Goal: Task Accomplishment & Management: Manage account settings

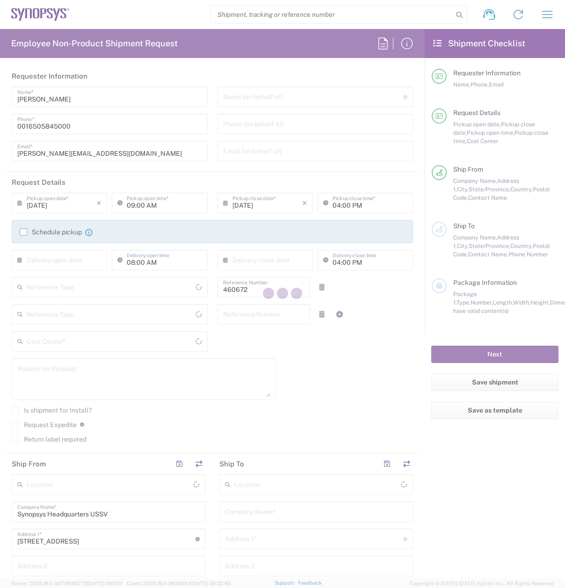
type input "US01, FIN, Distri 460672"
type input "Department"
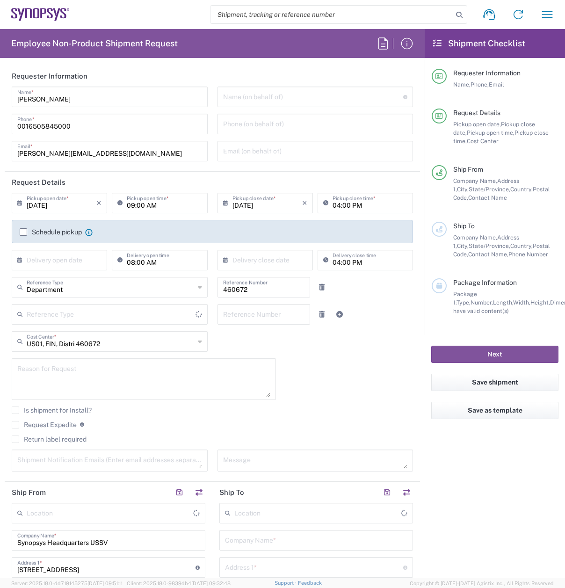
type input "[GEOGRAPHIC_DATA]"
type input "[US_STATE]"
type input "Delivered at Place"
type input "[GEOGRAPHIC_DATA]"
type input "Headquarters USSV"
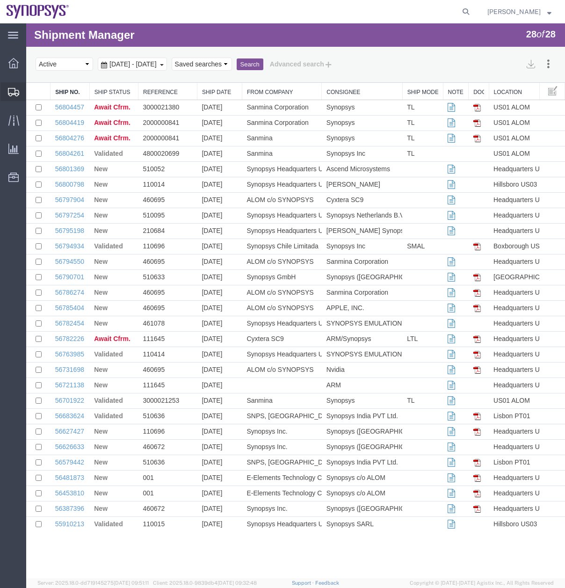
click at [14, 88] on icon at bounding box center [13, 92] width 11 height 8
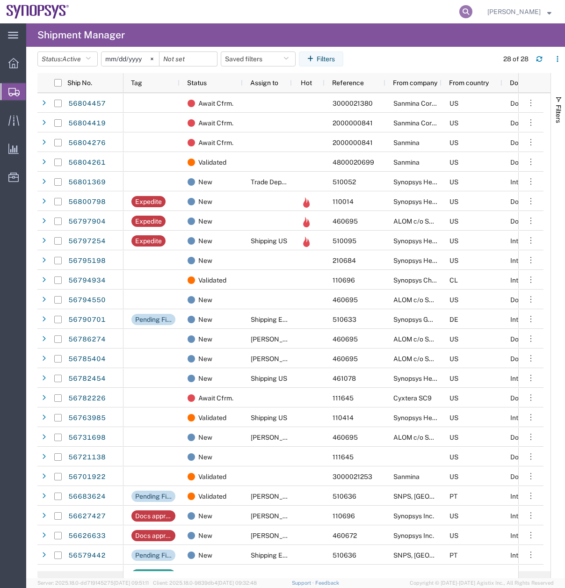
click at [473, 15] on icon at bounding box center [465, 11] width 13 height 13
click at [306, 17] on input "search" at bounding box center [317, 11] width 284 height 22
paste input "1032952664"
type input "1032952664"
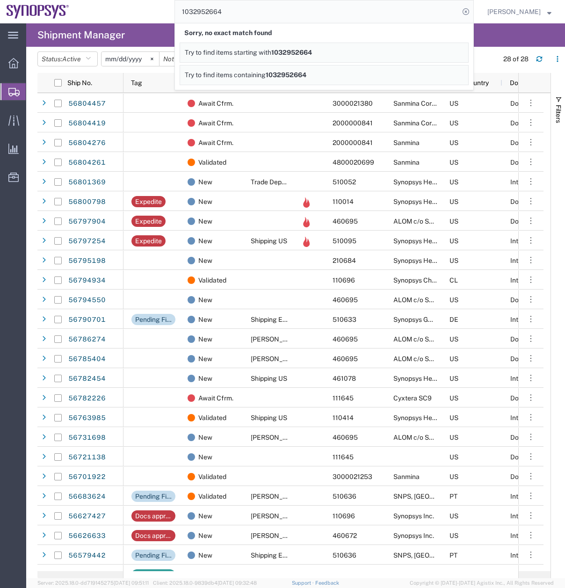
click at [262, 7] on input "1032952664" at bounding box center [317, 11] width 284 height 22
drag, startPoint x: 247, startPoint y: 9, endPoint x: 157, endPoint y: 68, distance: 107.8
click at [168, 27] on div "main_menu Created with Sketch. Collapse Menu Overview Shipments Shipment Manage…" at bounding box center [282, 305] width 565 height 565
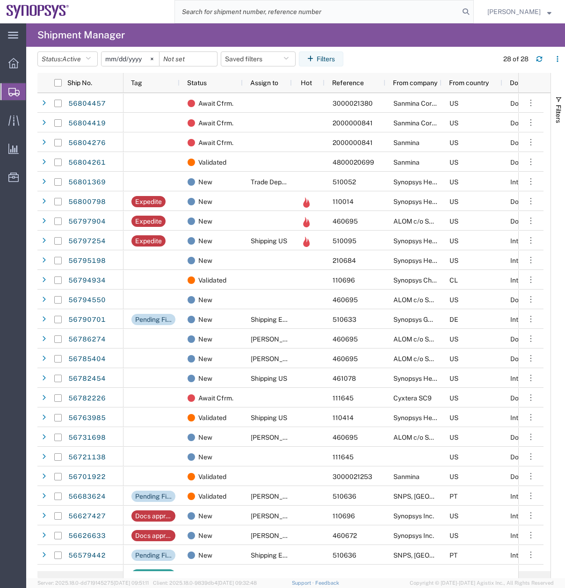
drag, startPoint x: 368, startPoint y: 24, endPoint x: 332, endPoint y: 26, distance: 36.1
click at [368, 24] on agx-page-header "Shipment Manager" at bounding box center [295, 34] width 539 height 23
click at [16, 112] on div at bounding box center [13, 120] width 26 height 19
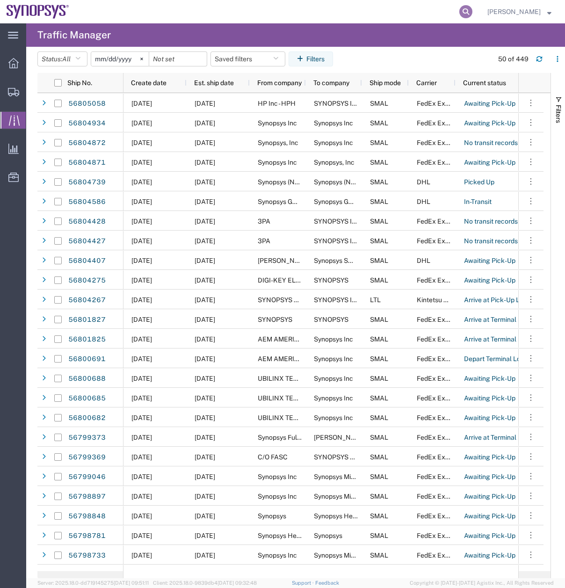
click at [473, 10] on icon at bounding box center [465, 11] width 13 height 13
paste input "1032952664"
type input "1032952664"
click at [453, 45] on agx-page-header "Traffic Manager" at bounding box center [295, 34] width 539 height 23
click at [146, 62] on svg-icon at bounding box center [142, 59] width 14 height 14
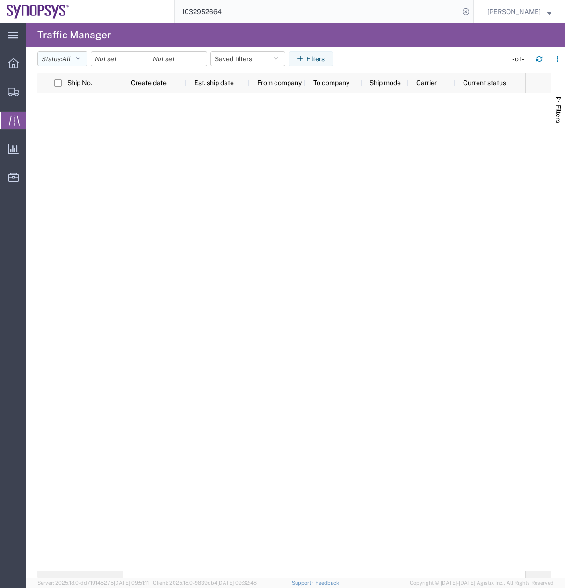
click at [80, 61] on icon "button" at bounding box center [77, 59] width 5 height 7
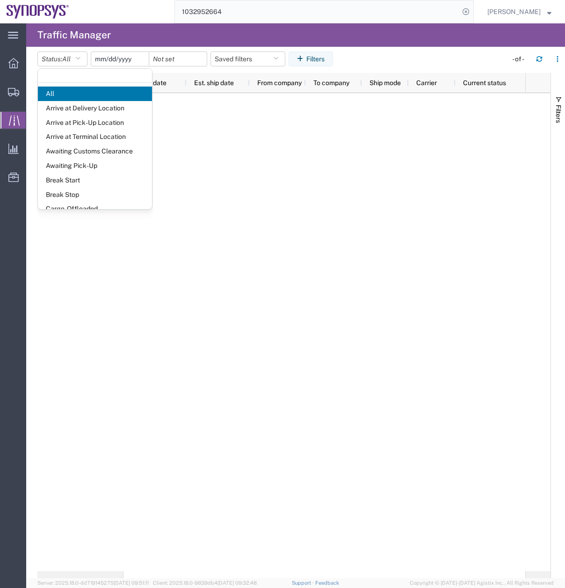
click at [124, 58] on input "date" at bounding box center [120, 59] width 58 height 14
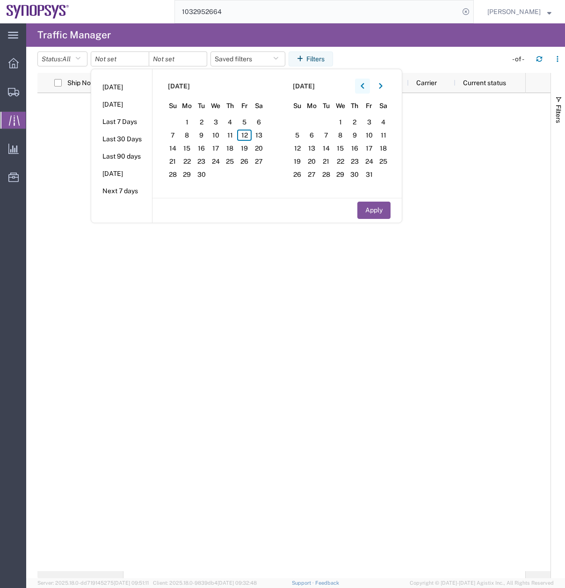
click at [364, 86] on icon "button" at bounding box center [363, 86] width 4 height 7
click at [307, 344] on div at bounding box center [325, 332] width 402 height 478
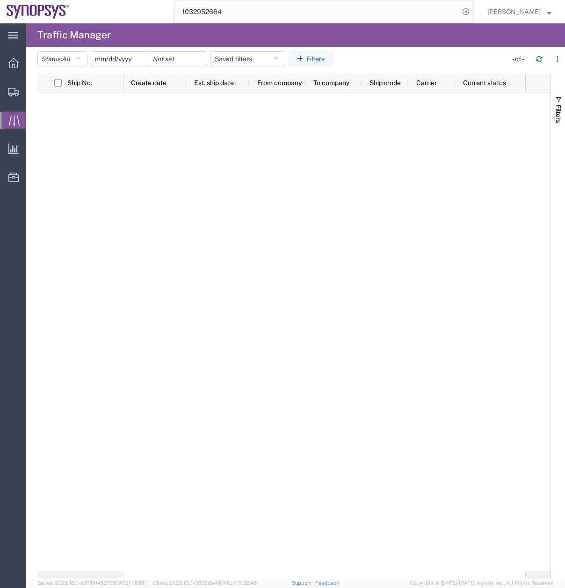
click at [123, 58] on input "date" at bounding box center [120, 59] width 58 height 14
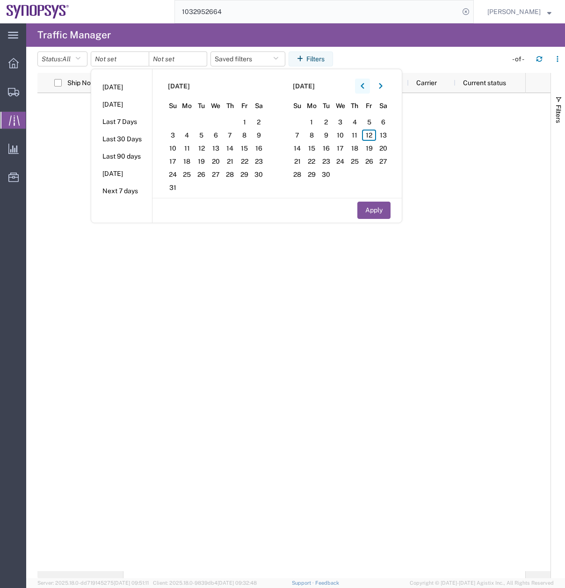
click at [364, 87] on icon "button" at bounding box center [363, 86] width 4 height 7
click at [221, 121] on span "2" at bounding box center [216, 121] width 15 height 11
click at [378, 211] on button "Apply" at bounding box center [373, 210] width 33 height 17
type input "[DATE]"
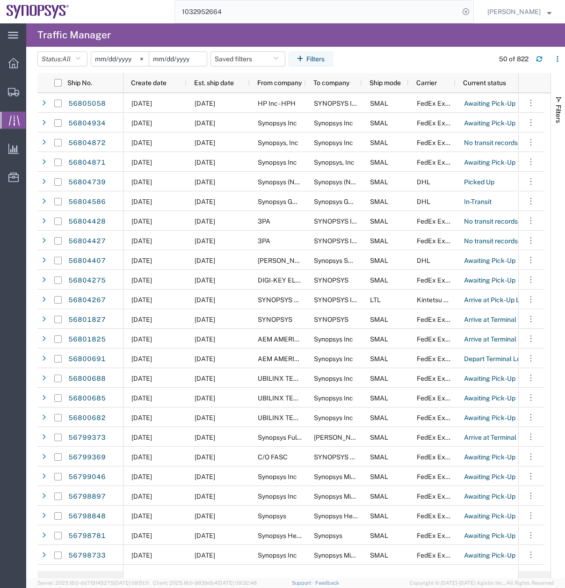
click at [187, 58] on input "date" at bounding box center [178, 59] width 58 height 14
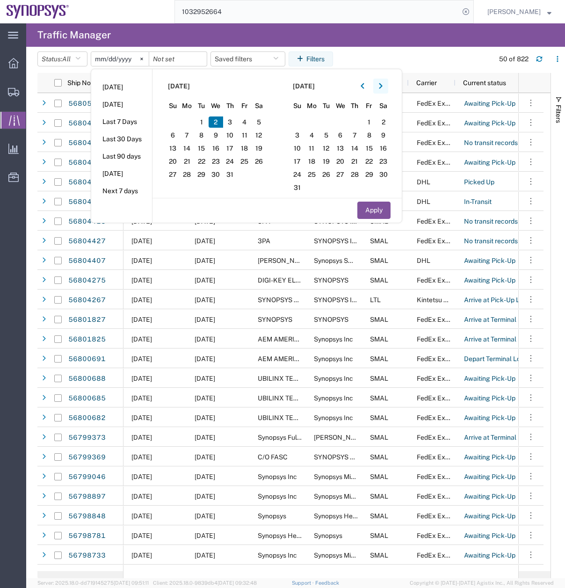
click at [386, 84] on button "button" at bounding box center [380, 86] width 15 height 15
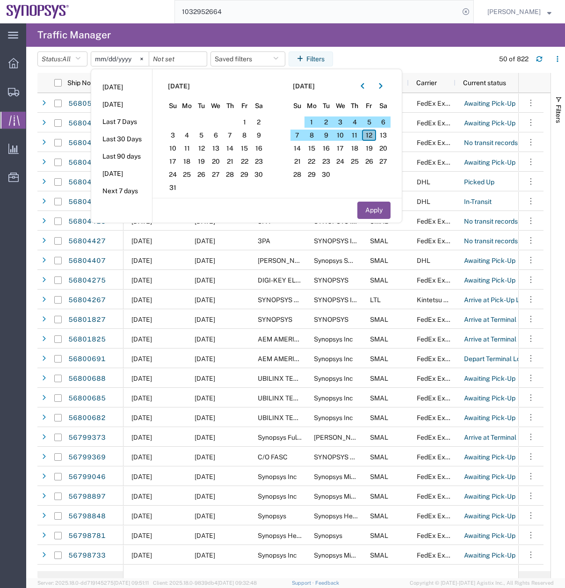
click at [368, 134] on span "12" at bounding box center [369, 135] width 15 height 11
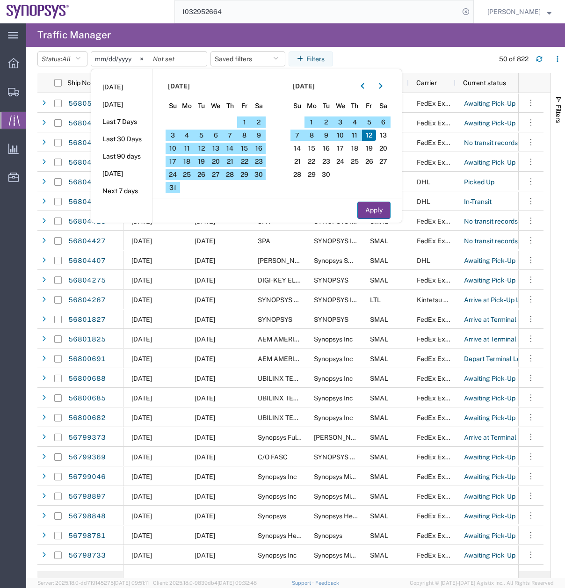
click at [378, 213] on button "Apply" at bounding box center [373, 210] width 33 height 17
type input "2025-09-12"
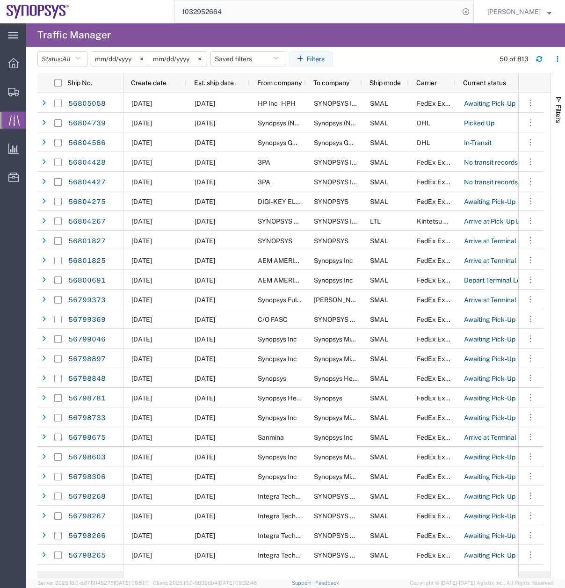
click at [247, 7] on input "1032952664" at bounding box center [317, 11] width 284 height 22
click at [245, 13] on input "1032952664" at bounding box center [317, 11] width 284 height 22
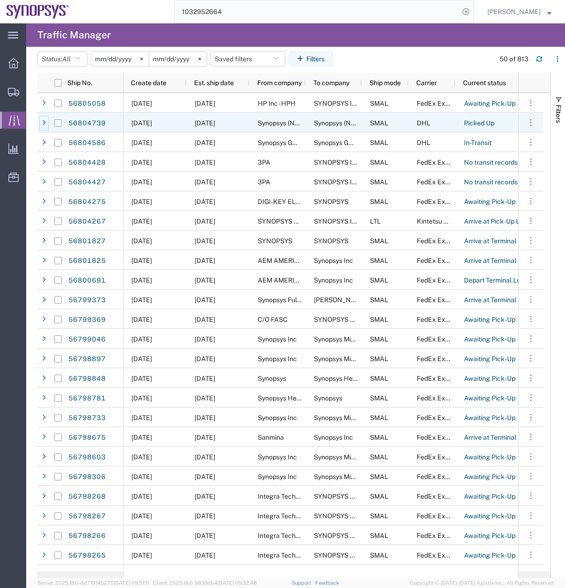
click at [48, 122] on div at bounding box center [43, 123] width 9 height 15
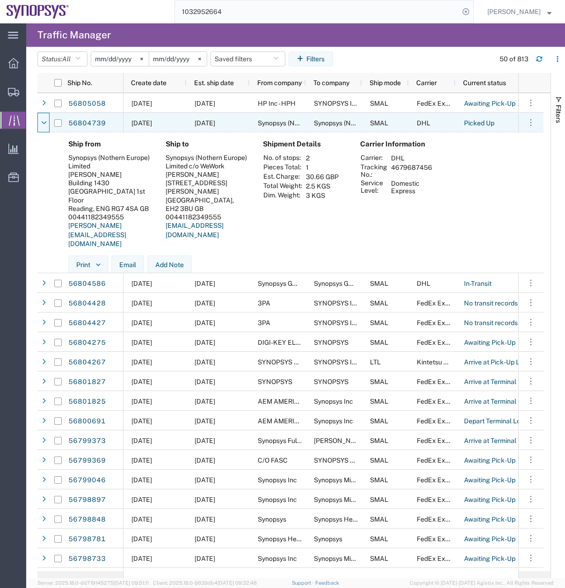
click at [48, 122] on div at bounding box center [43, 123] width 9 height 15
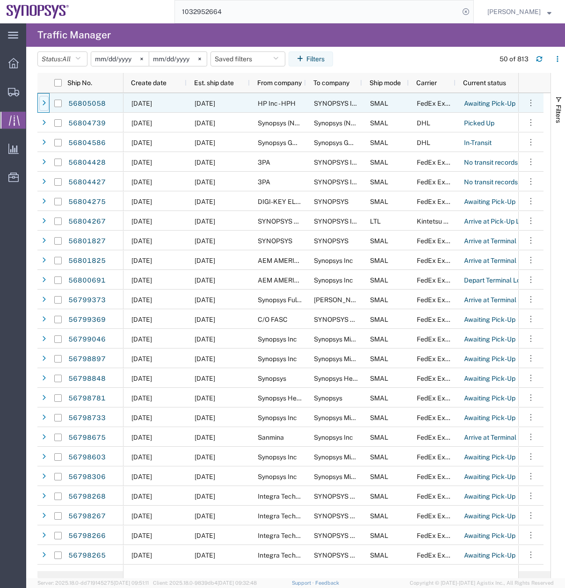
click at [44, 99] on div at bounding box center [43, 103] width 9 height 15
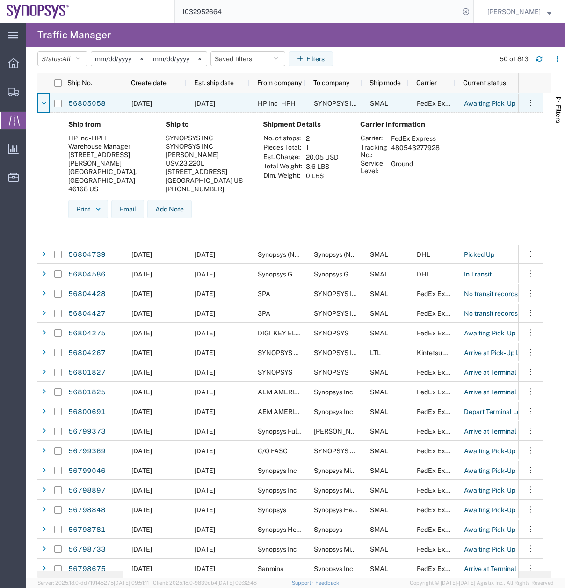
click at [44, 99] on div at bounding box center [43, 103] width 9 height 15
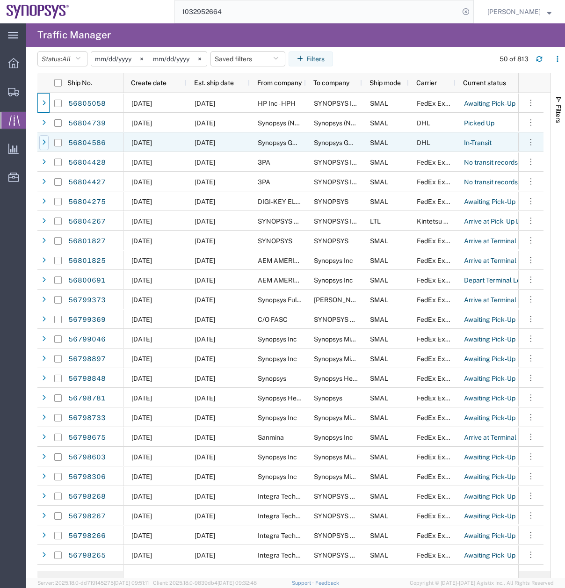
click at [40, 143] on div at bounding box center [43, 142] width 9 height 15
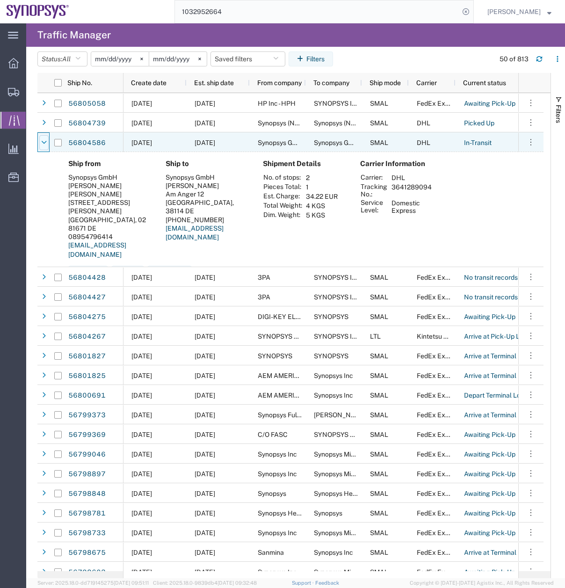
click at [45, 142] on icon at bounding box center [44, 142] width 6 height 7
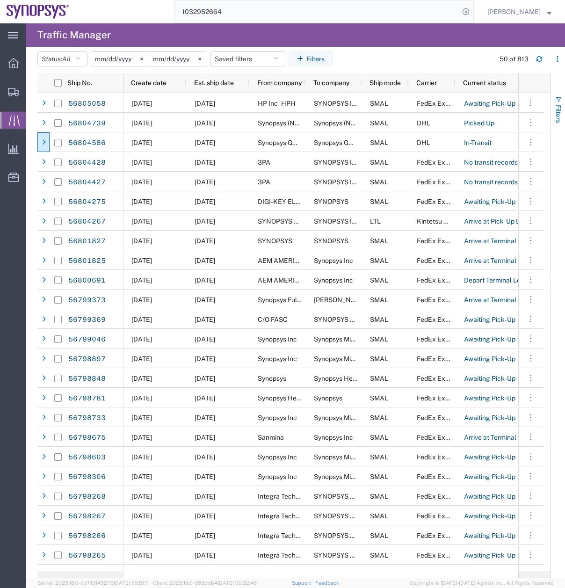
click at [554, 98] on button "Filters" at bounding box center [558, 109] width 14 height 51
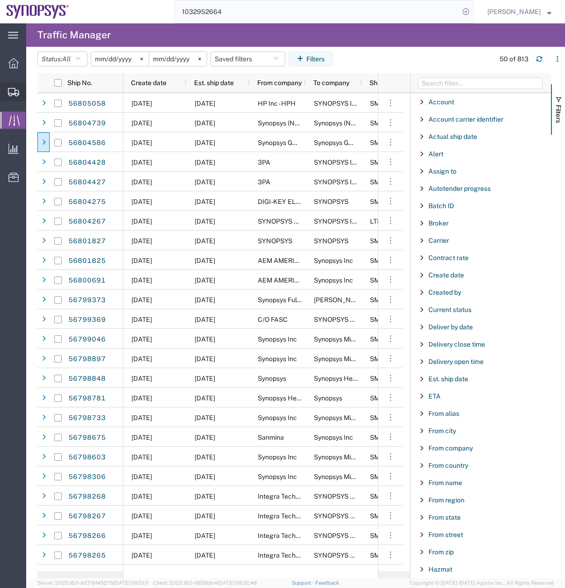
click at [10, 100] on div at bounding box center [13, 91] width 26 height 19
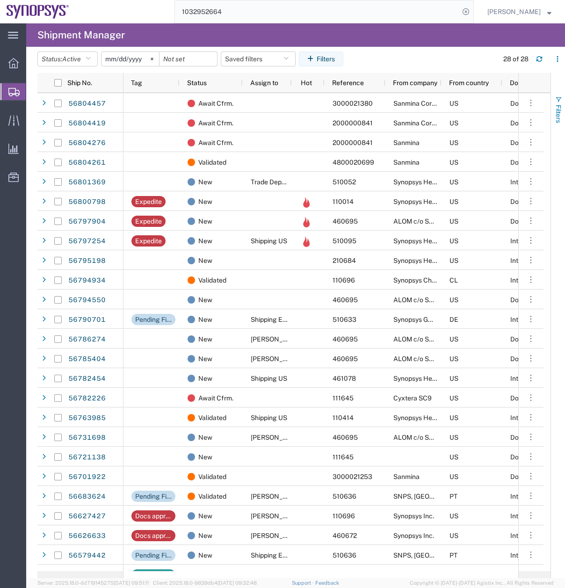
click at [556, 101] on span "button" at bounding box center [558, 99] width 7 height 7
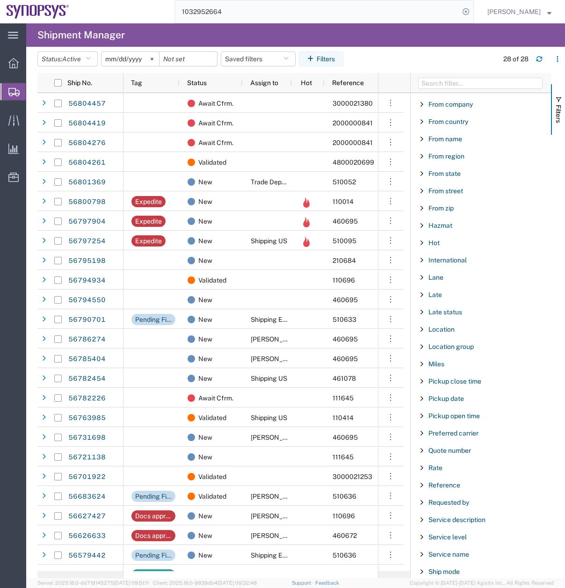
scroll to position [305, 0]
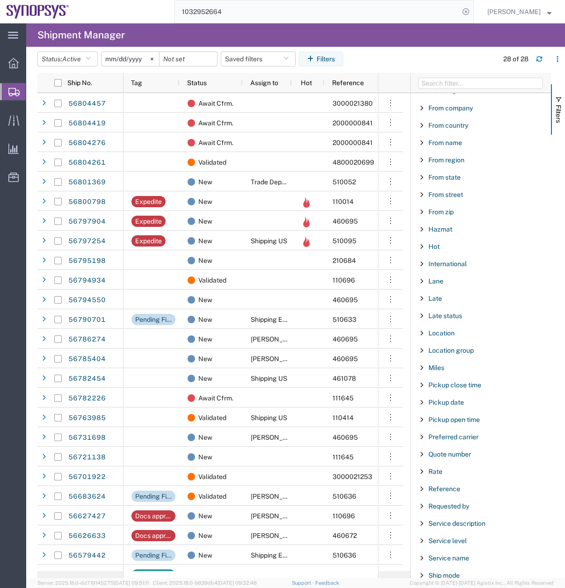
click at [11, 89] on icon at bounding box center [13, 92] width 11 height 8
click at [14, 122] on icon at bounding box center [13, 120] width 11 height 11
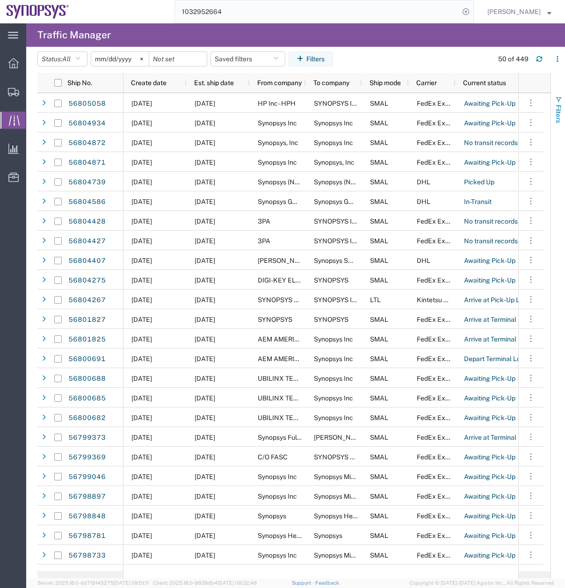
click at [557, 102] on span "button" at bounding box center [558, 99] width 7 height 7
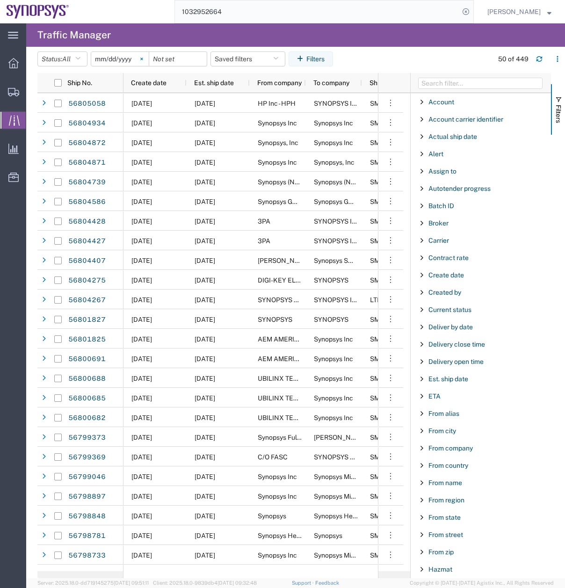
click at [143, 58] on icon at bounding box center [141, 59] width 3 height 3
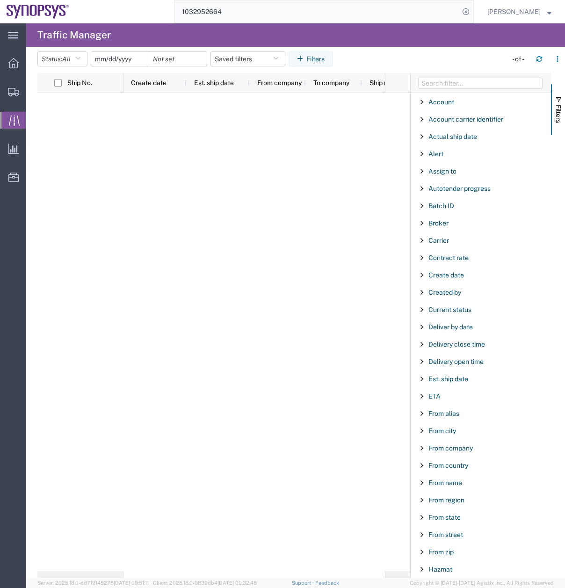
click at [97, 64] on input "date" at bounding box center [120, 59] width 58 height 14
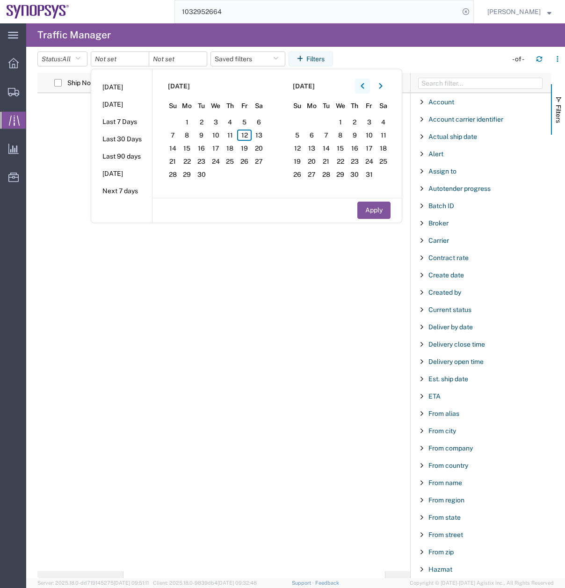
click at [364, 84] on icon "button" at bounding box center [363, 86] width 4 height 7
click at [204, 117] on span "1" at bounding box center [201, 121] width 15 height 11
click at [378, 206] on button "Apply" at bounding box center [373, 210] width 33 height 17
type input "2025-07-01"
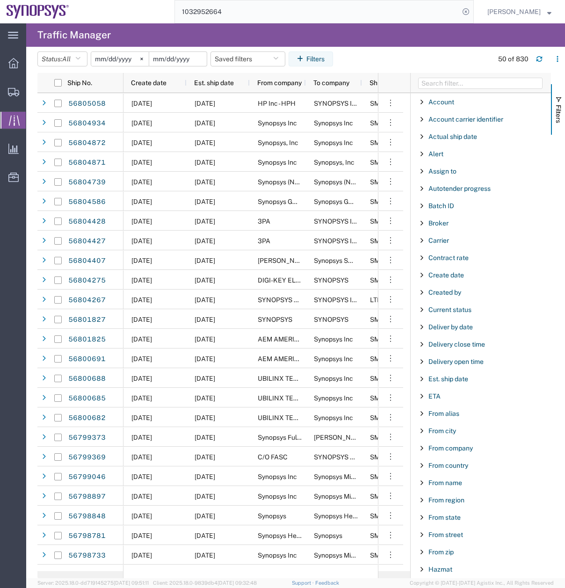
click at [187, 63] on input "date" at bounding box center [178, 59] width 58 height 14
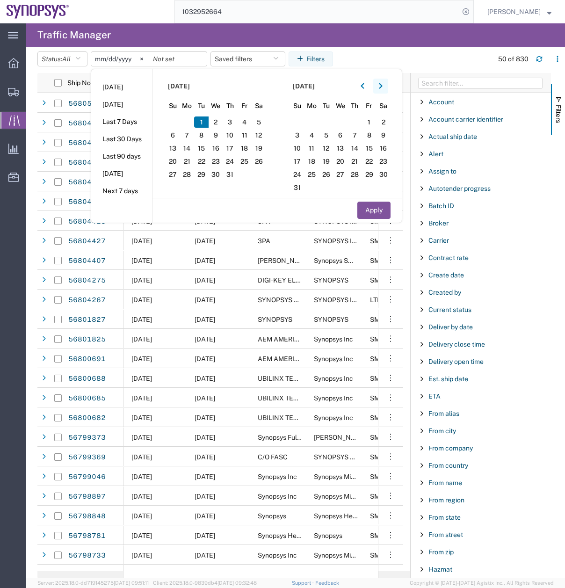
click at [383, 86] on icon "button" at bounding box center [381, 86] width 4 height 7
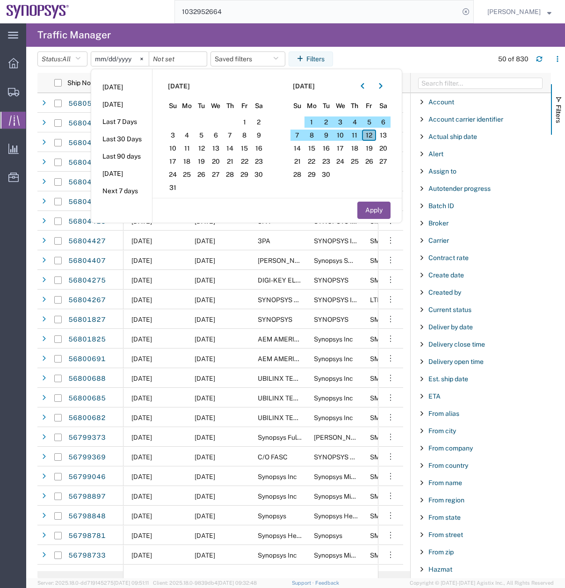
click at [376, 135] on span "12" at bounding box center [369, 135] width 15 height 11
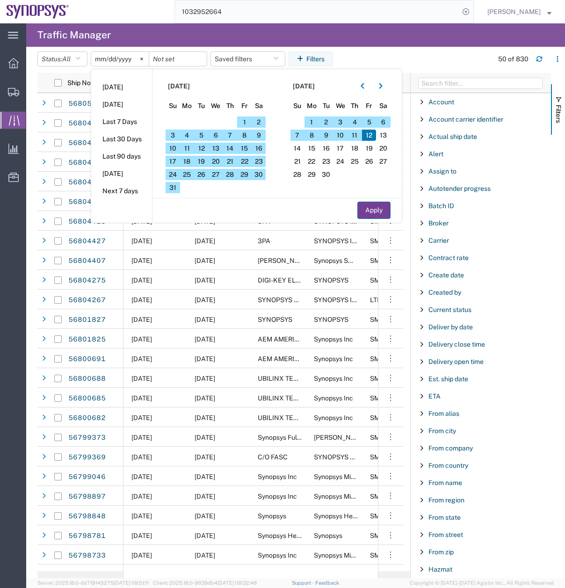
click at [381, 211] on button "Apply" at bounding box center [373, 210] width 33 height 17
type input "2025-09-12"
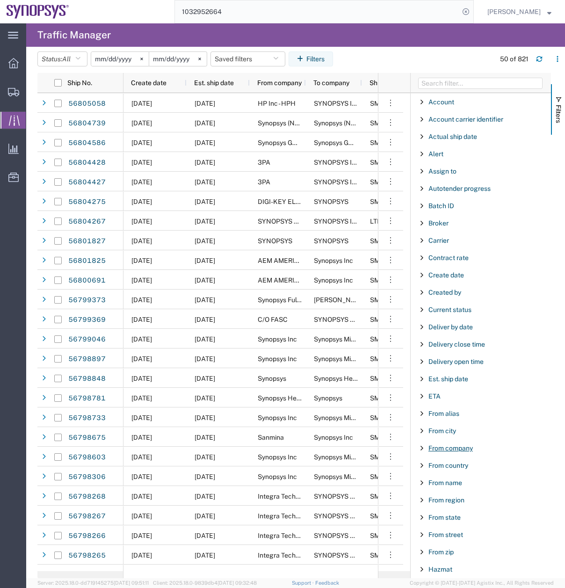
click at [430, 446] on span "From company" at bounding box center [451, 447] width 44 height 7
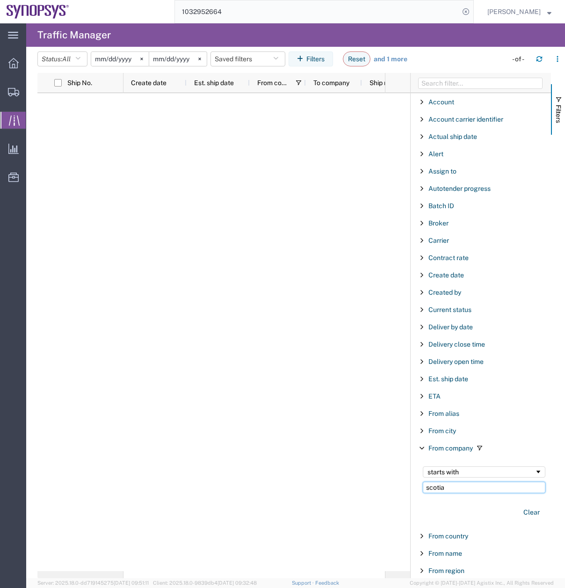
click at [452, 487] on input "scotia" at bounding box center [484, 487] width 123 height 11
click at [455, 487] on input "scotia" at bounding box center [484, 487] width 123 height 11
type input "scotia bank"
drag, startPoint x: 474, startPoint y: 488, endPoint x: 371, endPoint y: 524, distance: 108.8
click at [372, 524] on div "Ship No. Create date Est. ship date From company To company Ship mode Carrier C…" at bounding box center [301, 325] width 528 height 505
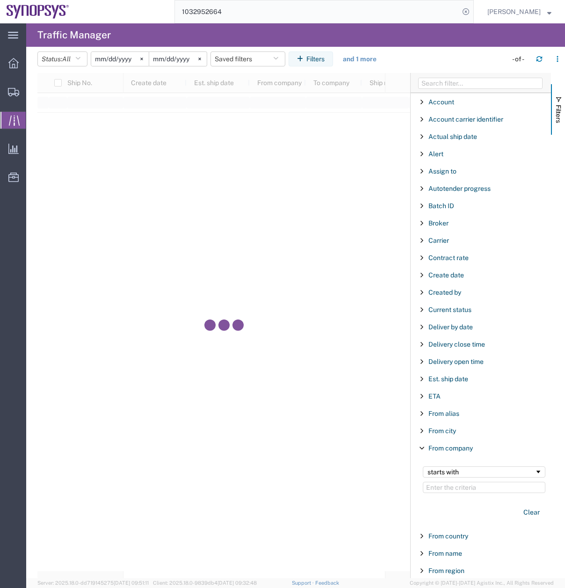
click at [422, 447] on span "Filter List 67 Filters" at bounding box center [421, 447] width 7 height 7
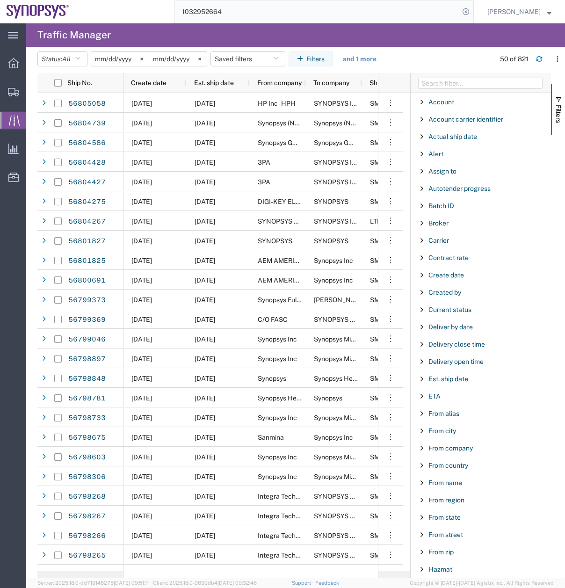
click at [421, 485] on span "Filter List 67 Filters" at bounding box center [421, 482] width 7 height 7
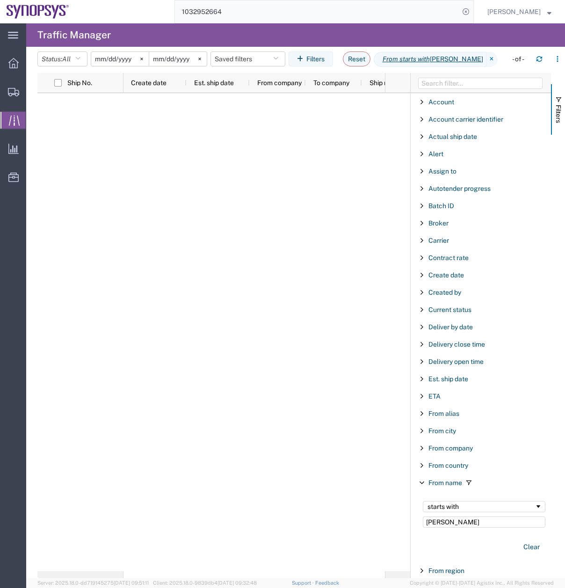
type input "Gustavo"
click at [13, 95] on icon at bounding box center [13, 92] width 11 height 8
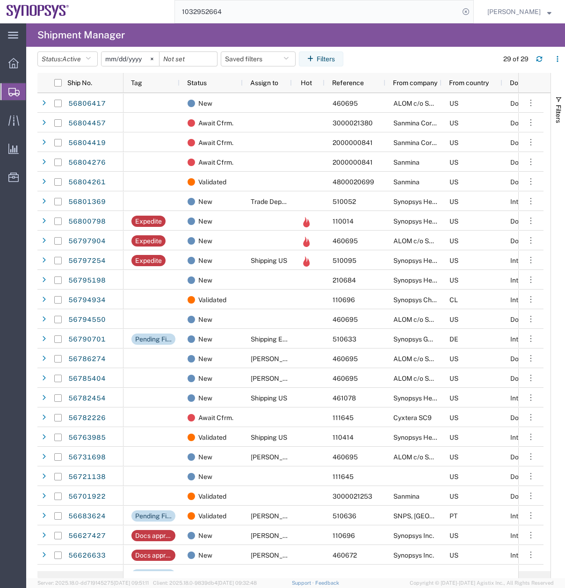
click at [236, 13] on input "1032952664" at bounding box center [317, 11] width 284 height 22
drag, startPoint x: 229, startPoint y: 9, endPoint x: 167, endPoint y: 25, distance: 64.7
click at [174, 24] on div "main_menu Created with Sketch. Collapse Menu Overview Shipments Shipment Manage…" at bounding box center [282, 305] width 565 height 565
type input "56724775"
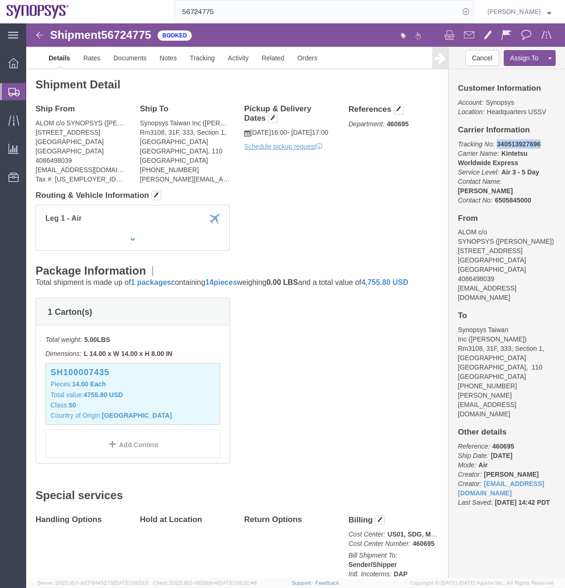
drag, startPoint x: 506, startPoint y: 120, endPoint x: 465, endPoint y: 121, distance: 40.2
click p "Tracking No: 340513927696 Carrier Name: Kintetsu Worldwide Express Kintetsu Wor…"
copy b "340513927696"
click at [14, 92] on icon at bounding box center [13, 92] width 11 height 8
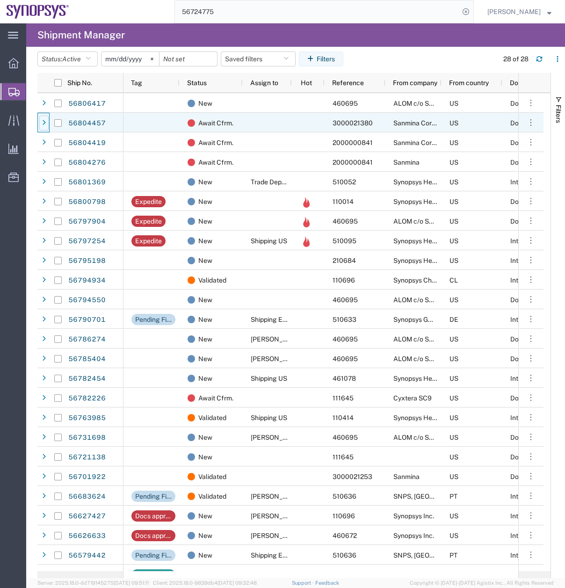
click at [45, 123] on icon at bounding box center [44, 123] width 4 height 7
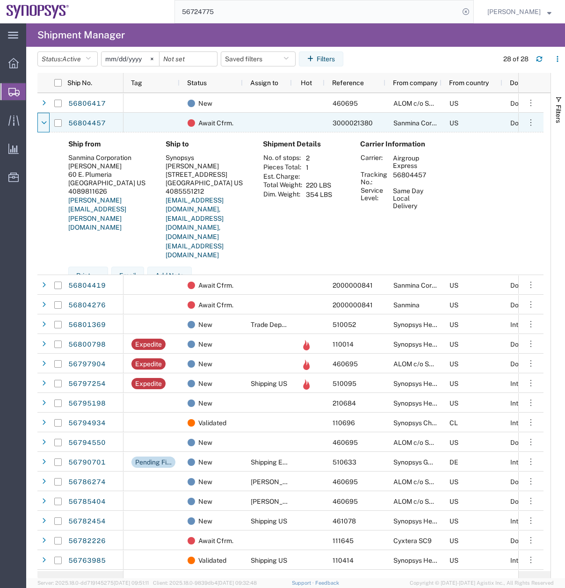
click at [45, 123] on icon at bounding box center [44, 123] width 6 height 7
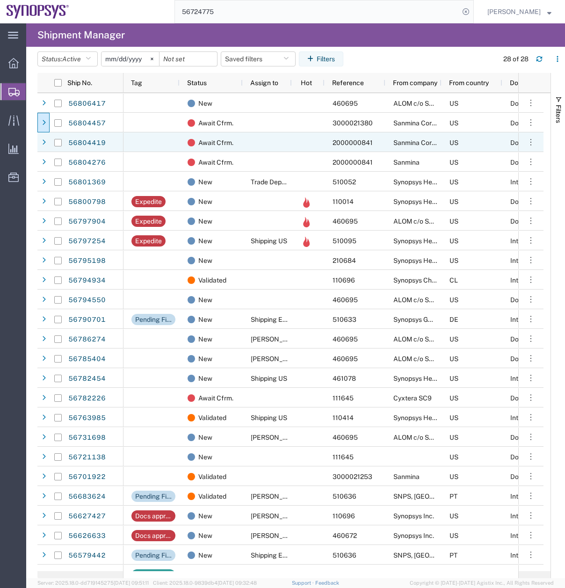
click at [48, 140] on div at bounding box center [43, 142] width 9 height 15
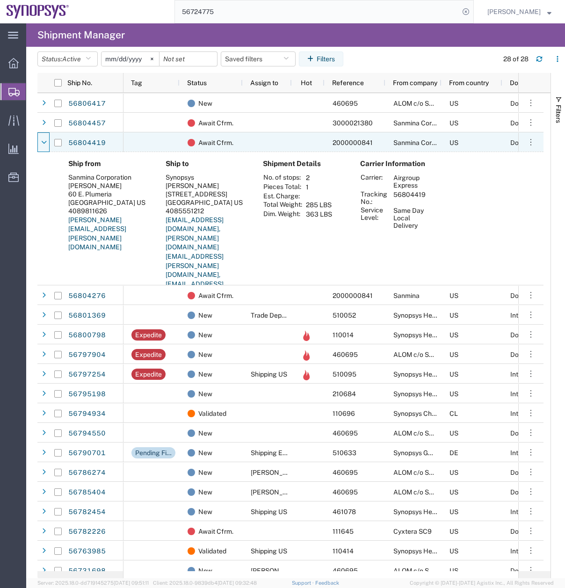
click at [48, 140] on div at bounding box center [43, 142] width 9 height 15
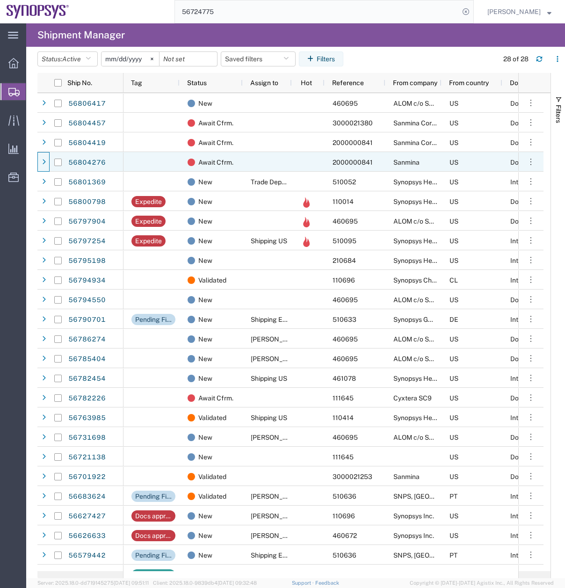
click at [44, 167] on div at bounding box center [43, 162] width 9 height 15
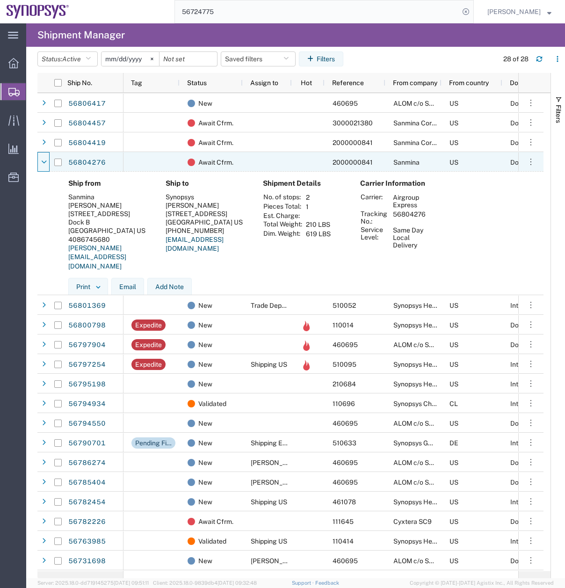
click at [44, 167] on div at bounding box center [43, 162] width 9 height 15
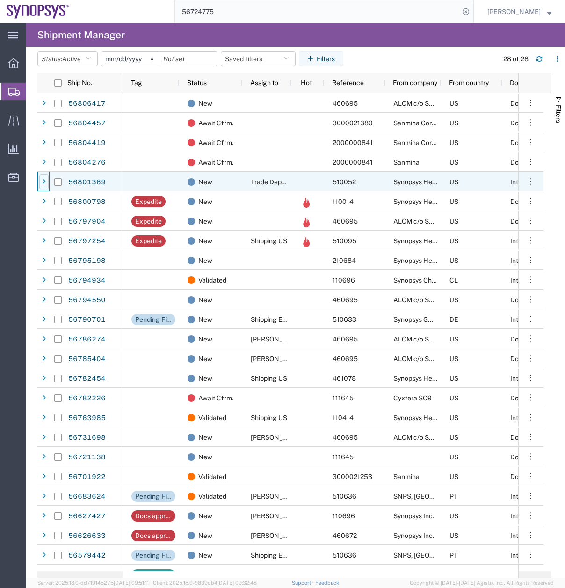
click at [43, 178] on div at bounding box center [43, 182] width 9 height 15
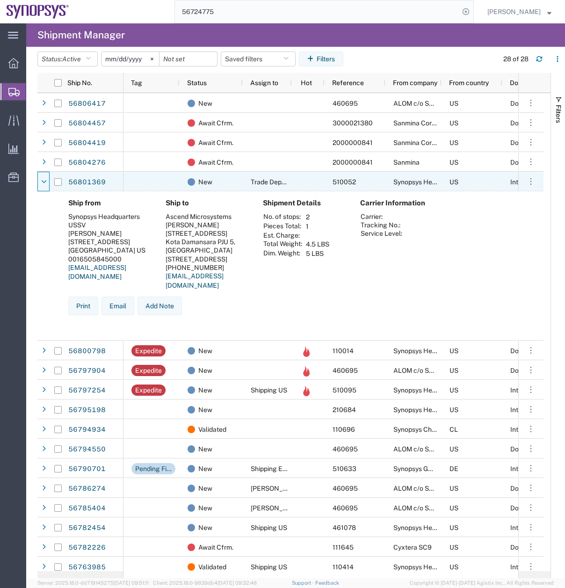
click at [43, 178] on div at bounding box center [43, 182] width 9 height 15
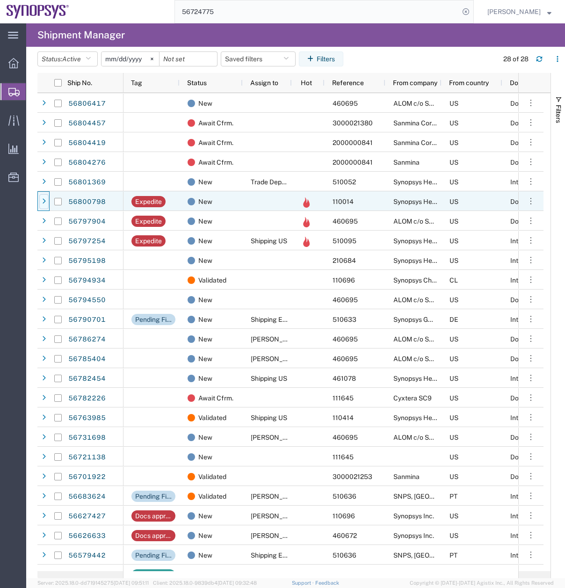
click at [42, 203] on div at bounding box center [43, 201] width 9 height 15
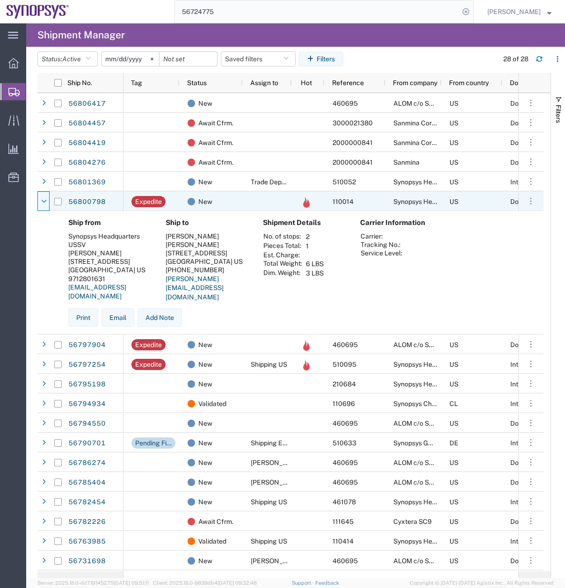
click at [42, 203] on icon at bounding box center [44, 201] width 6 height 7
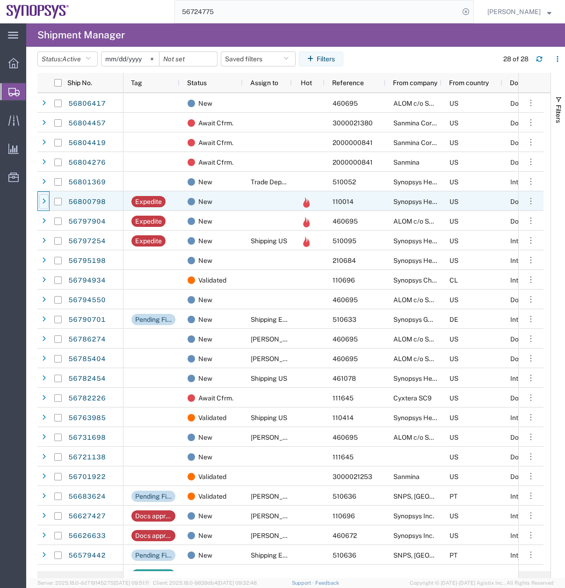
click at [42, 203] on div at bounding box center [43, 201] width 9 height 15
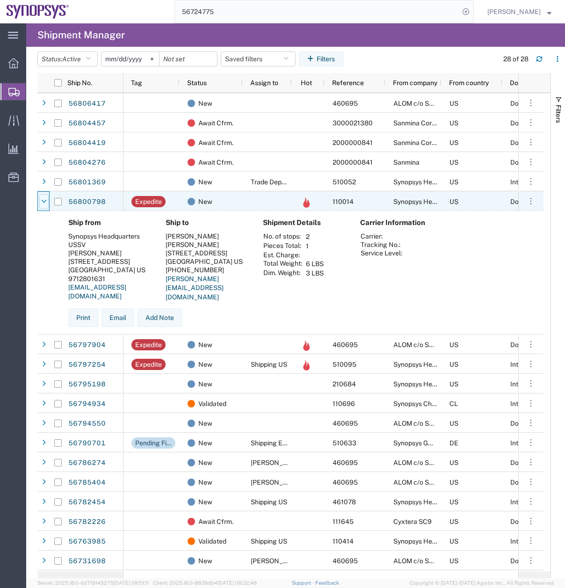
click at [44, 202] on icon at bounding box center [44, 201] width 6 height 7
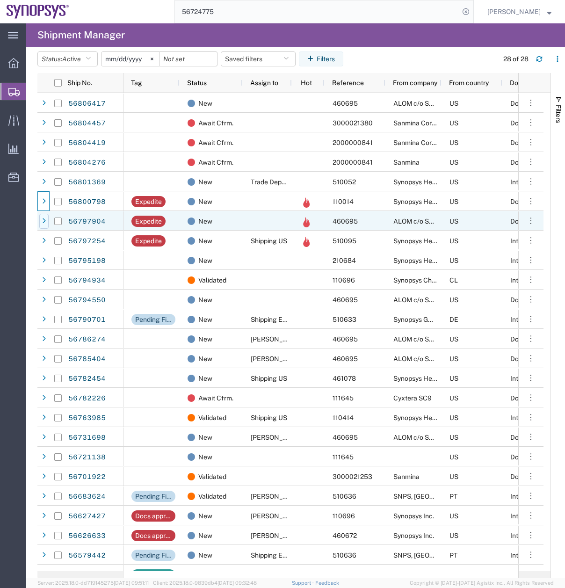
click at [43, 227] on div at bounding box center [43, 221] width 9 height 15
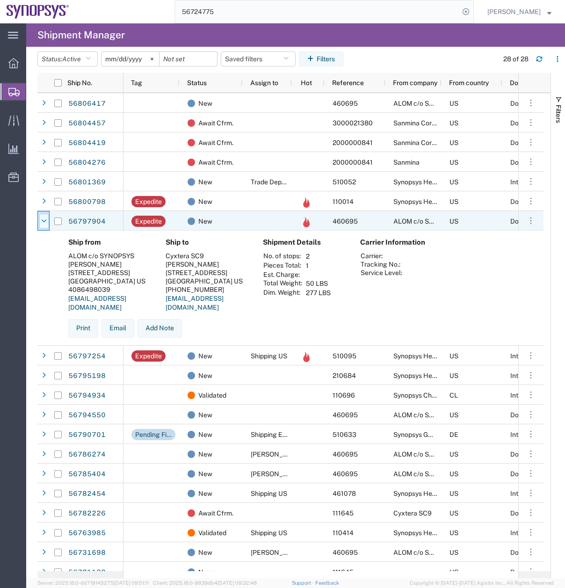
click at [43, 219] on icon at bounding box center [44, 221] width 6 height 7
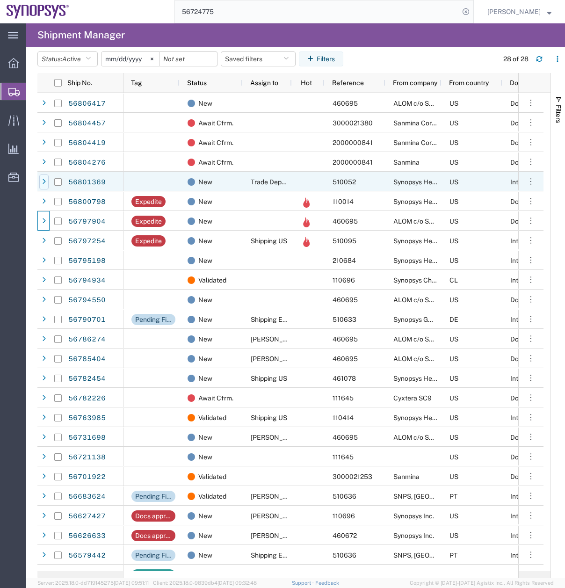
click at [45, 179] on icon at bounding box center [44, 182] width 4 height 7
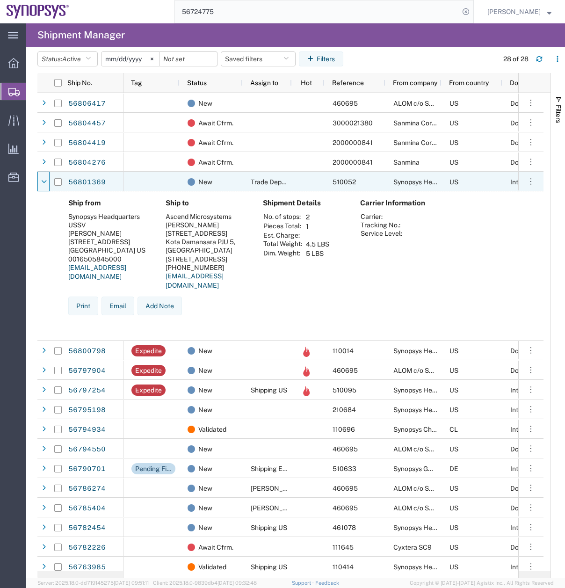
click at [45, 179] on icon at bounding box center [44, 182] width 6 height 7
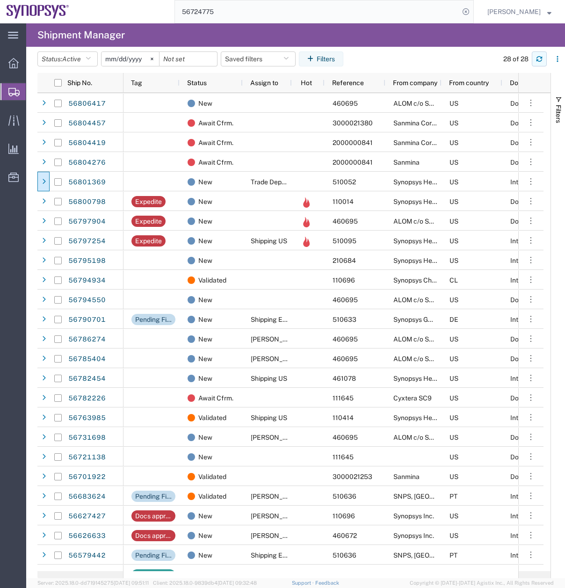
click at [533, 60] on button "button" at bounding box center [539, 58] width 15 height 15
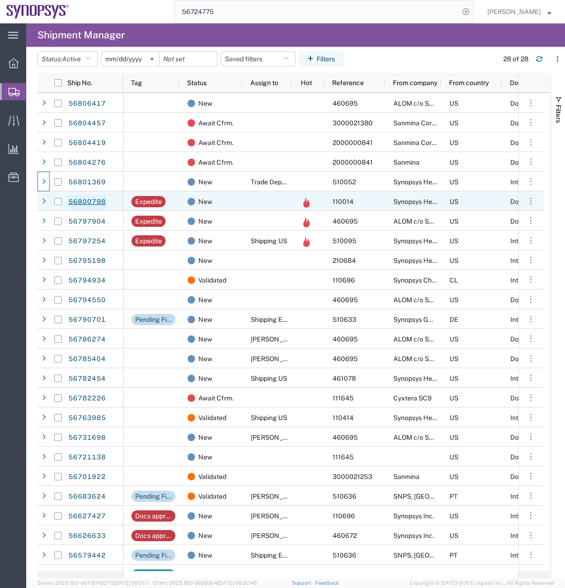
click at [81, 204] on link "56800798" at bounding box center [87, 202] width 38 height 15
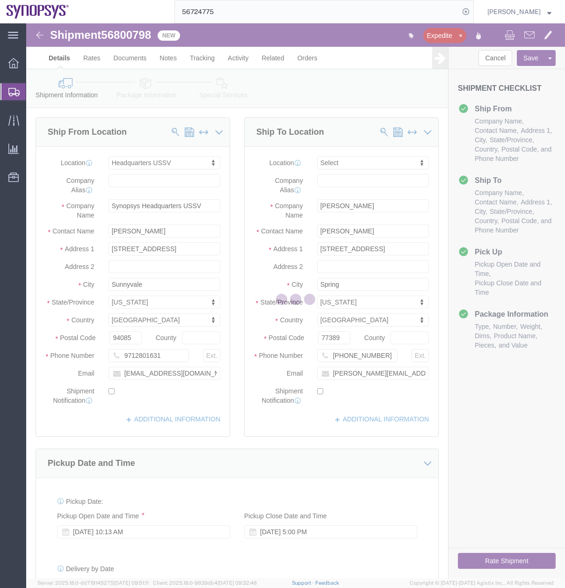
select select "63204"
select select
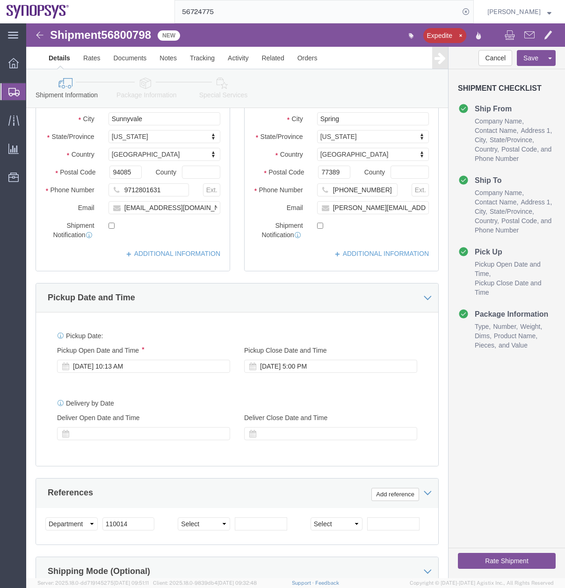
scroll to position [218, 0]
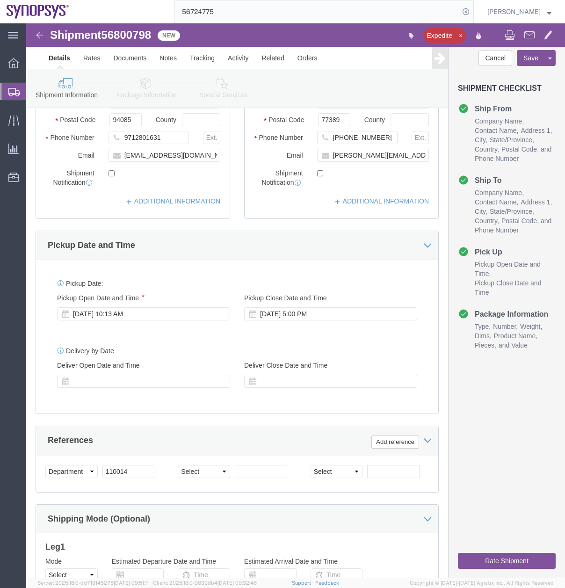
click icon
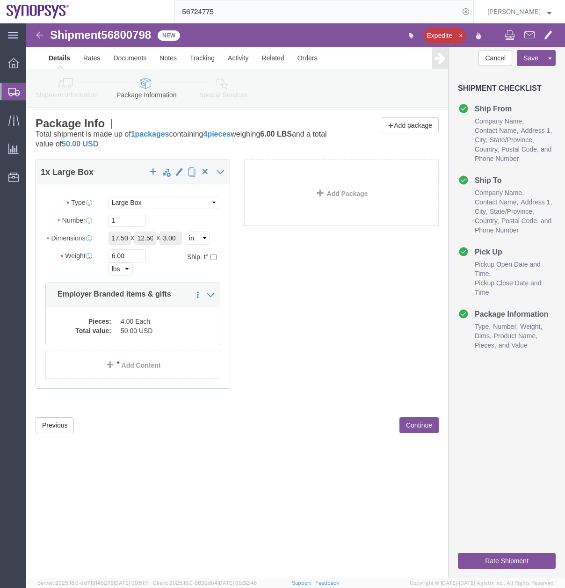
click icon
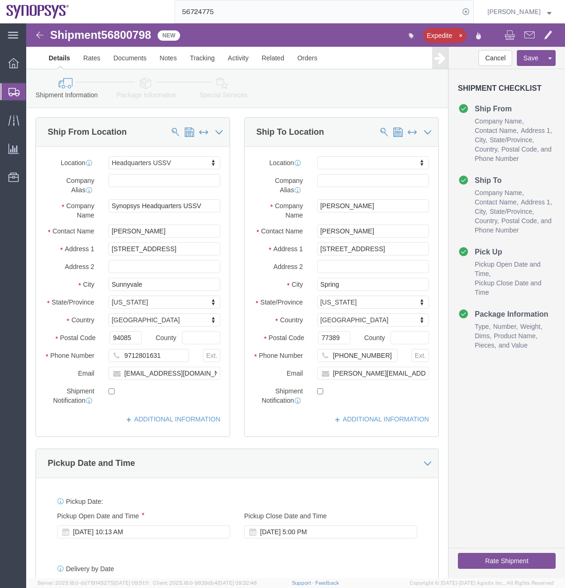
click icon
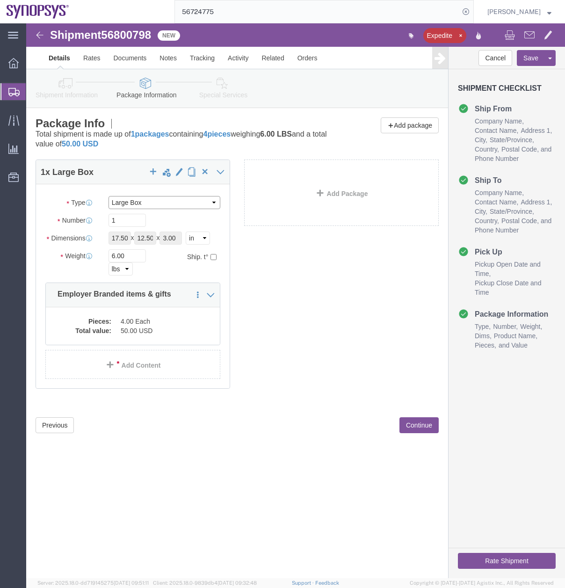
click select "Select Bale(s) Basket(s) Bolt(s) Bottle(s) Buckets Bulk Bundle(s) Can(s) Cardbo…"
click div "Shipment 56800798 New Expedite Details Rates Documents Notes Tracking Activity …"
drag, startPoint x: 105, startPoint y: 238, endPoint x: 6, endPoint y: 259, distance: 101.8
click div "Weight 6.00 Select kgs lbs Ship. t°"
type input "3"
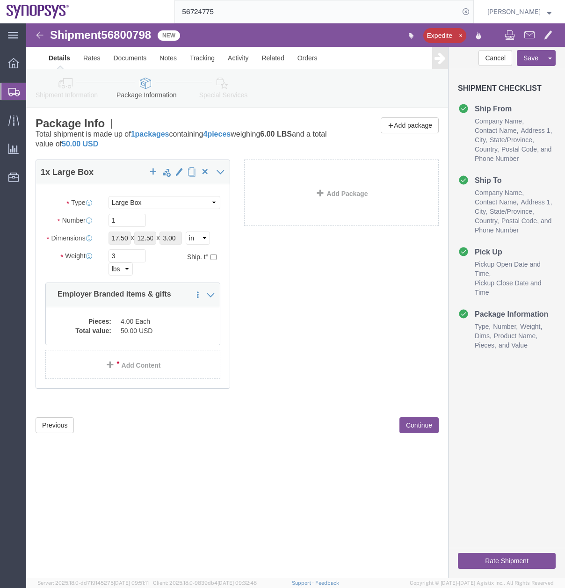
click div "Shipment 56800798 New Expedite Details Rates Documents Notes Tracking Activity …"
click dd "4.00 Each"
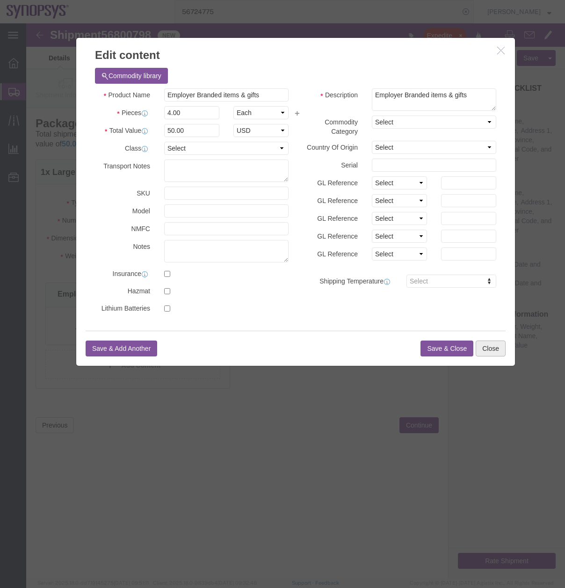
click button "Close"
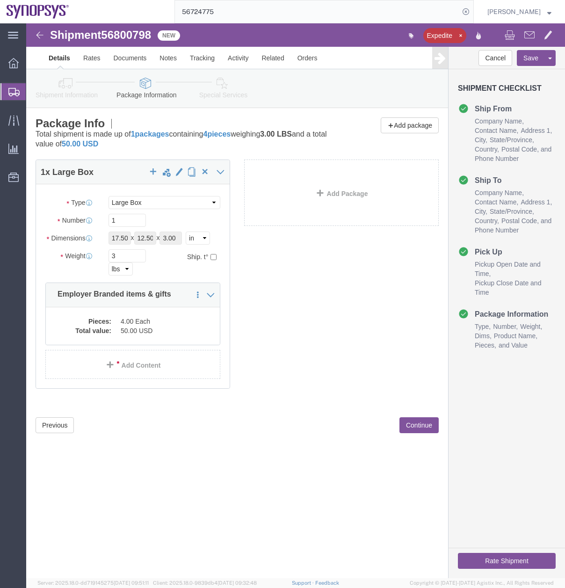
click icon
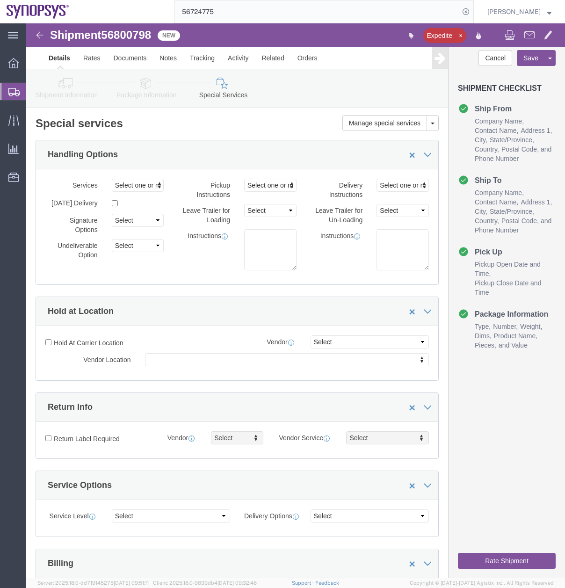
click button "Rate Shipment"
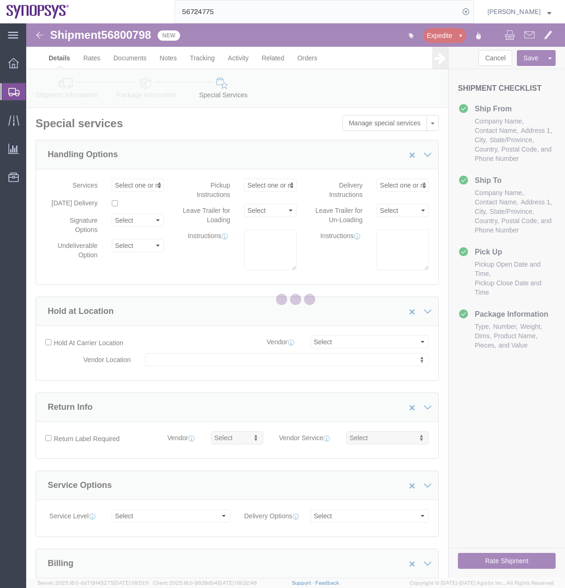
select select "63204"
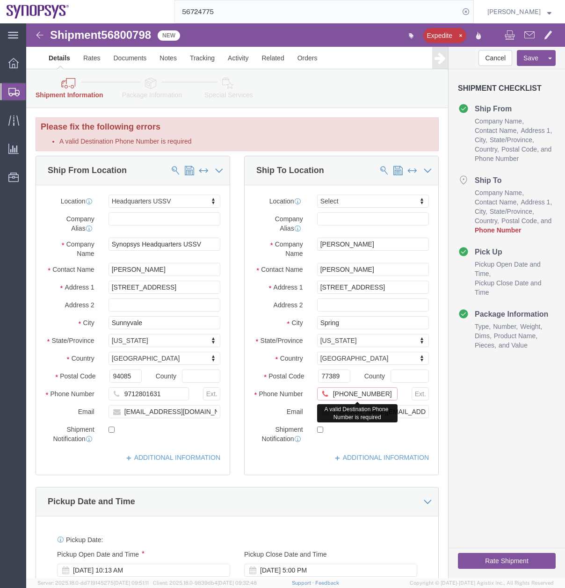
click input "+1.650.584.5000"
type input "16505845000"
click button "Rate Shipment"
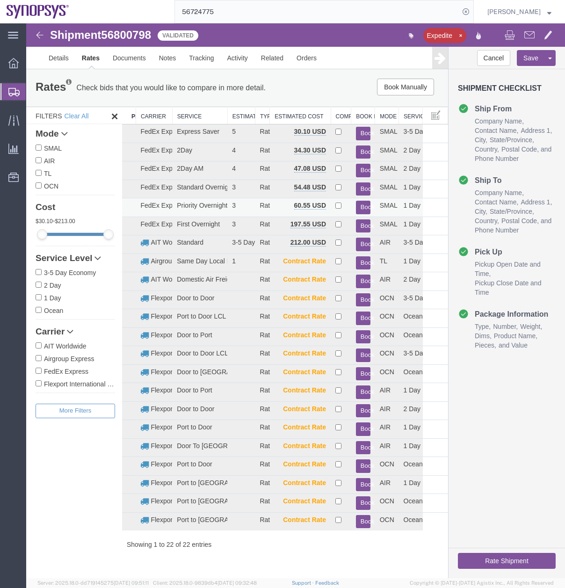
click at [363, 204] on button "Book" at bounding box center [363, 208] width 15 height 14
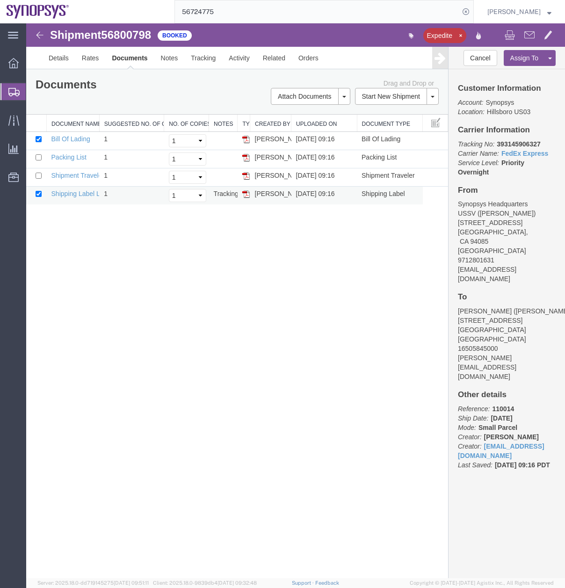
click at [246, 197] on img at bounding box center [245, 193] width 7 height 7
click at [14, 92] on icon at bounding box center [13, 92] width 11 height 8
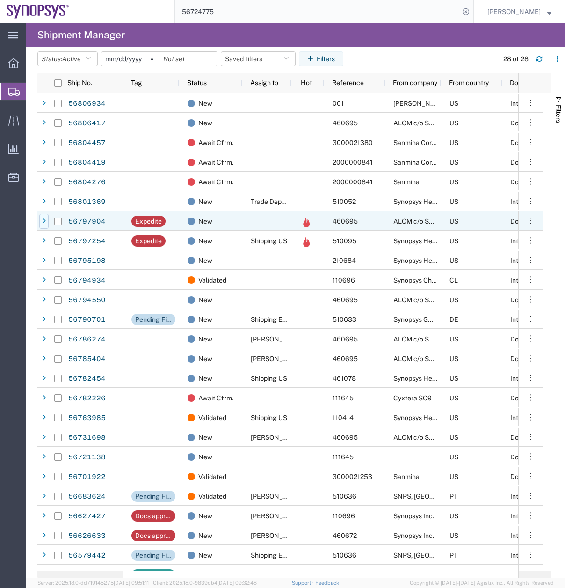
click at [44, 223] on icon at bounding box center [44, 221] width 4 height 7
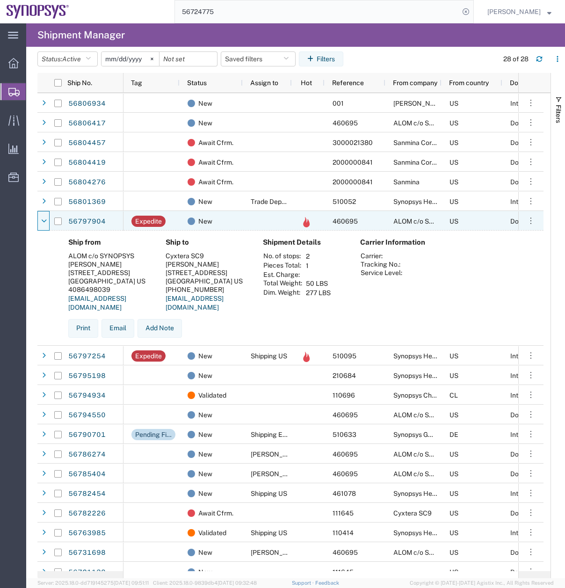
click at [44, 223] on icon at bounding box center [44, 221] width 6 height 7
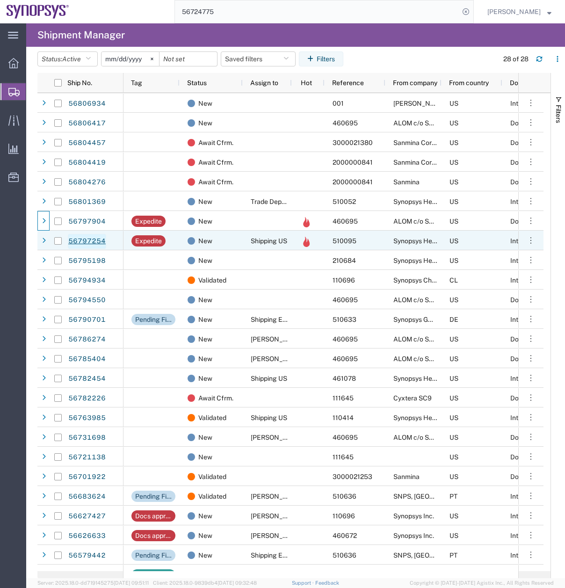
click at [81, 242] on link "56797254" at bounding box center [87, 241] width 38 height 15
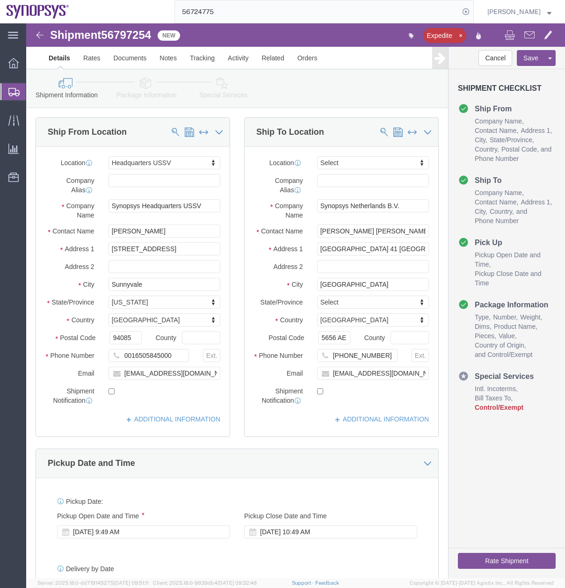
select select "63204"
select select
click div "Sep 12 2025 9:49 AM"
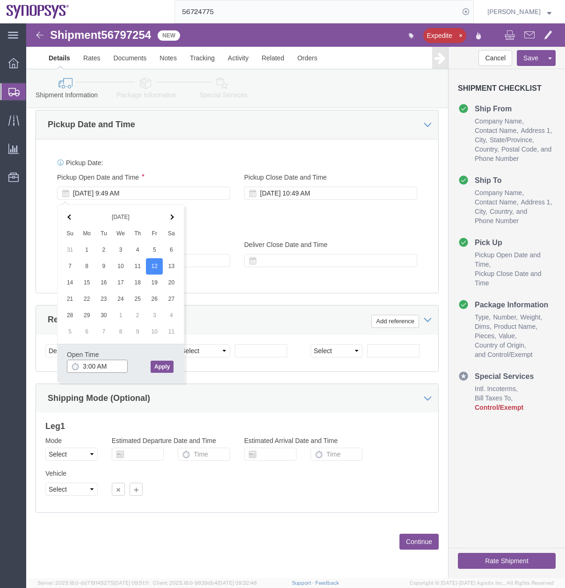
click input "3:00 AM"
type input "3:00 PM"
click button "Apply"
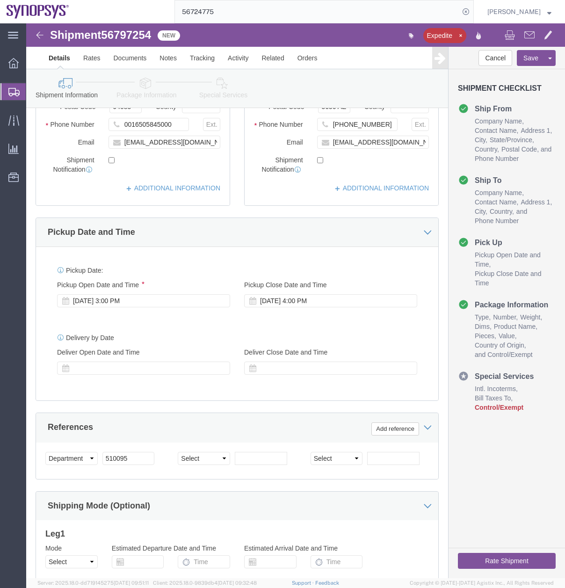
scroll to position [83, 0]
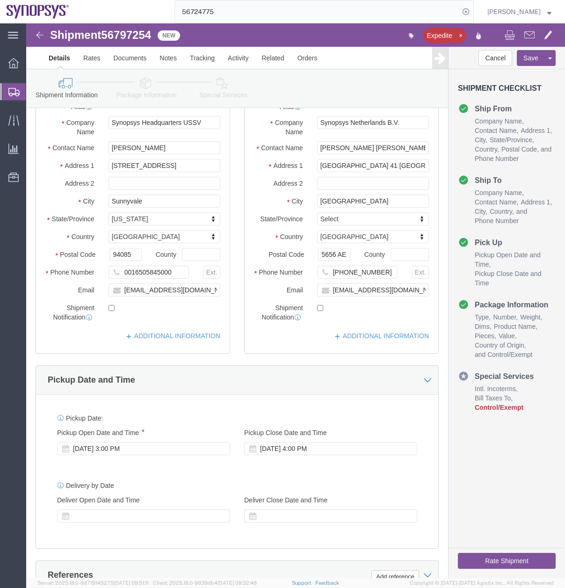
click icon
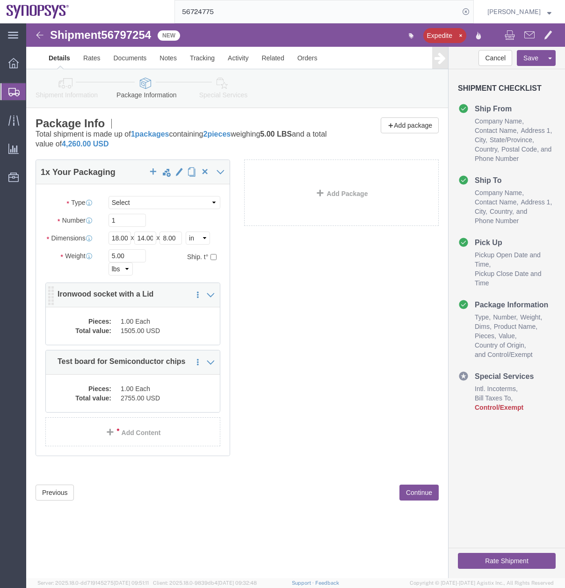
click dd "1505.00 USD"
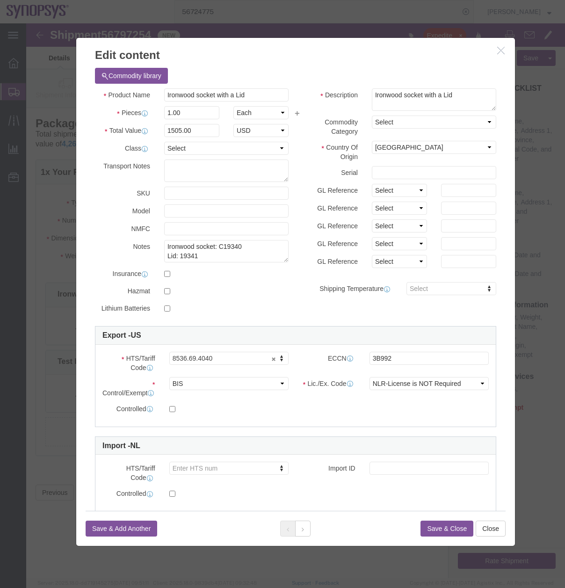
click div "Save & Add Another Save & Close Close"
click button
click button "Close"
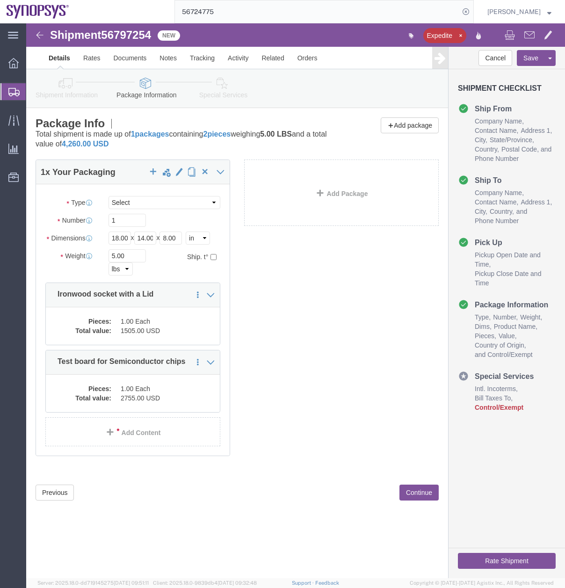
click icon
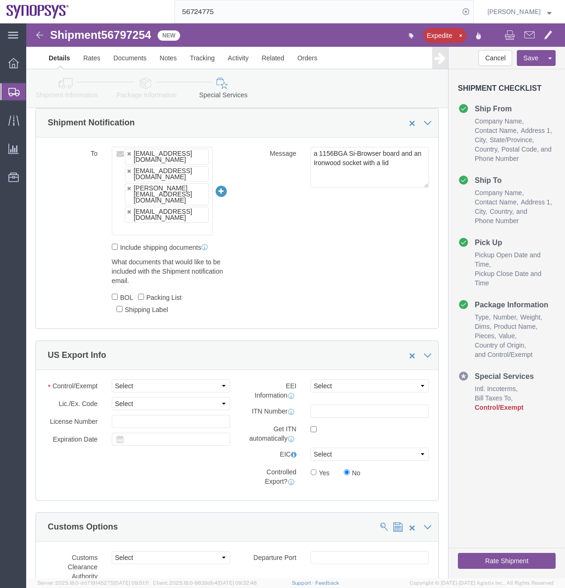
scroll to position [711, 0]
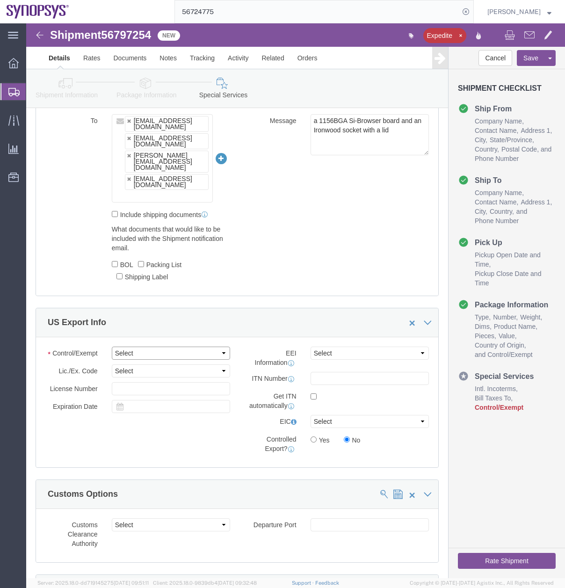
click select "Select ATF BIS DEA EPA FDA FTR ITAR OFAC Other (OPA)"
select select "BIS"
click select "Select ATF BIS DEA EPA FDA FTR ITAR OFAC Other (OPA)"
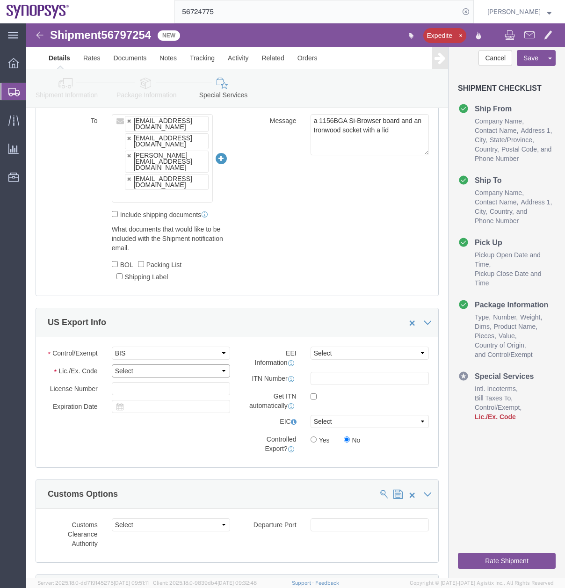
click select "Select AGR-Agricultural APP-Computers APR-Additional Permissive Exports AVS-Air…"
select select "NLR"
click select "Select AGR-Agricultural APP-Computers APR-Additional Permissive Exports AVS-Air…"
click select "Select AES-Direct EEI Carrier File EEI EEI Exempt"
select select "AESD"
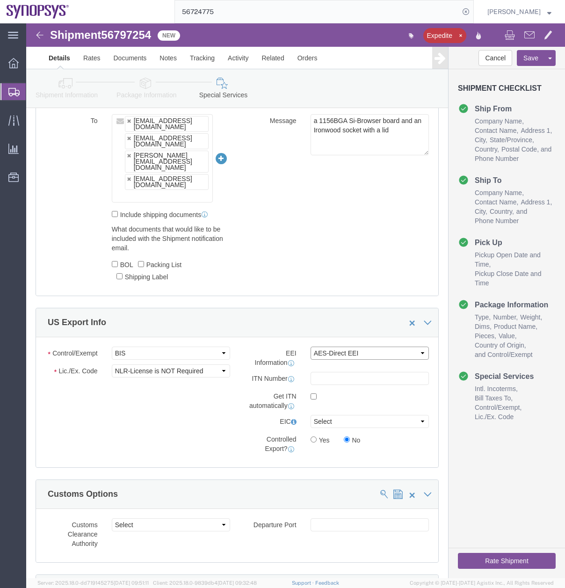
click select "Select AES-Direct EEI Carrier File EEI EEI Exempt"
click input "checkbox"
checkbox input "true"
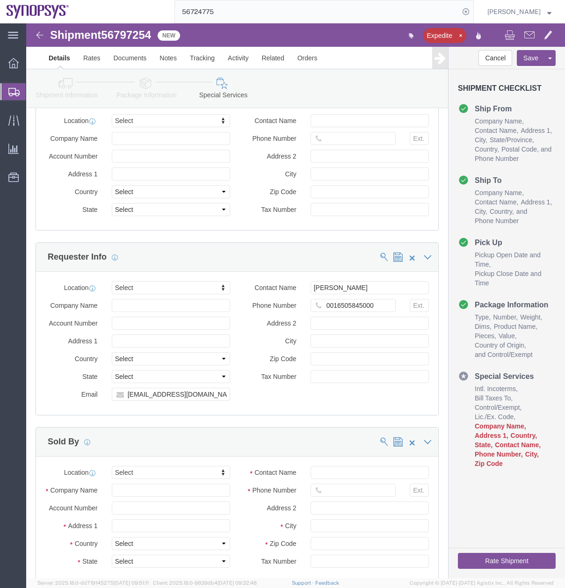
scroll to position [1259, 0]
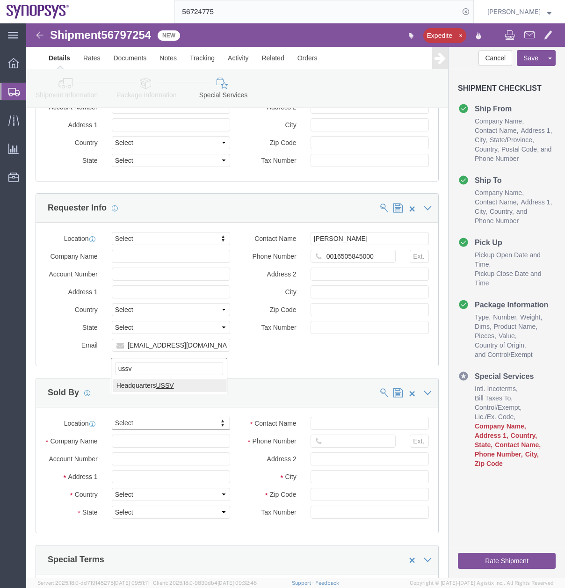
type input "ussv"
select select "63204"
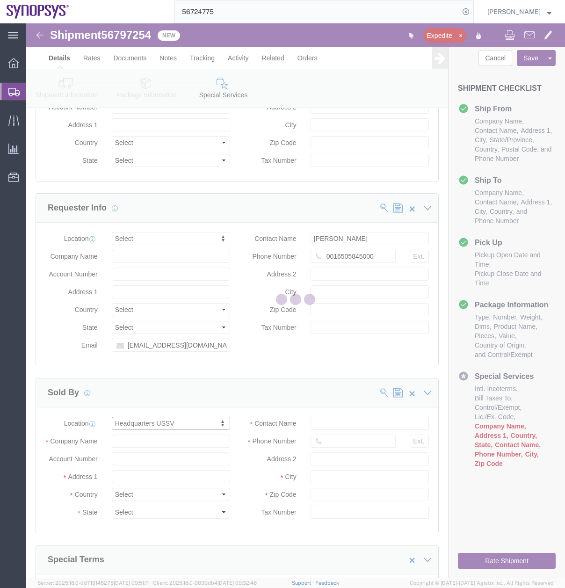
type input "[STREET_ADDRESS]"
select select "US"
type input "6505845000"
type input "Sunnyvale"
type input "94085"
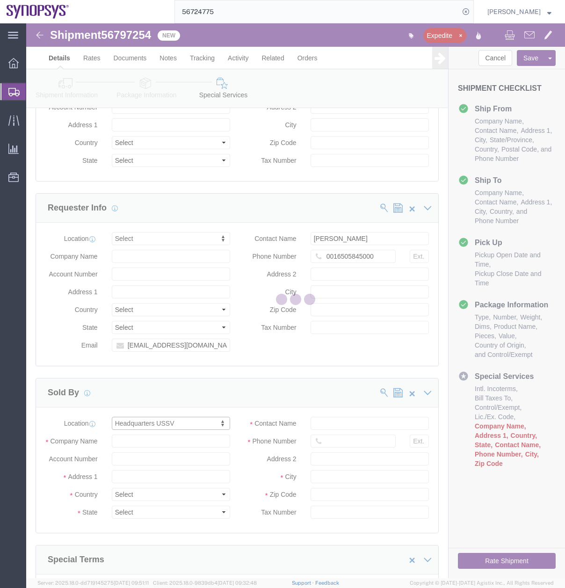
type input "Synopsys Headquarters USSV"
select select "CA"
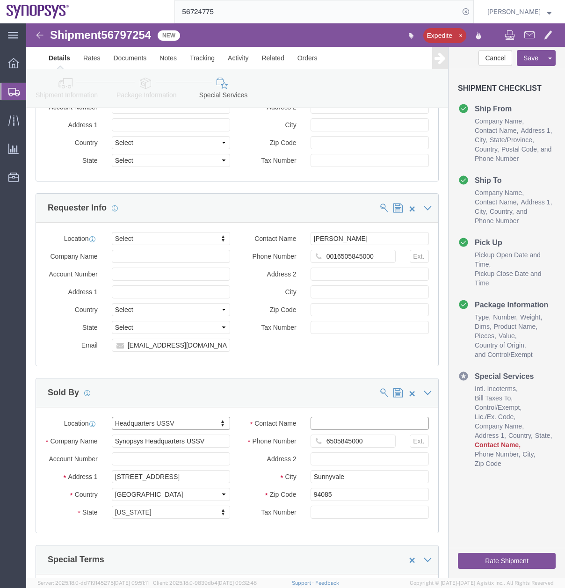
click input "Contact Name"
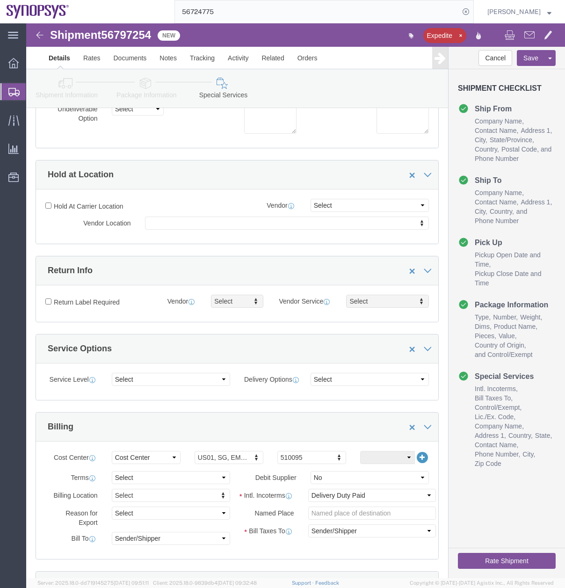
scroll to position [0, 0]
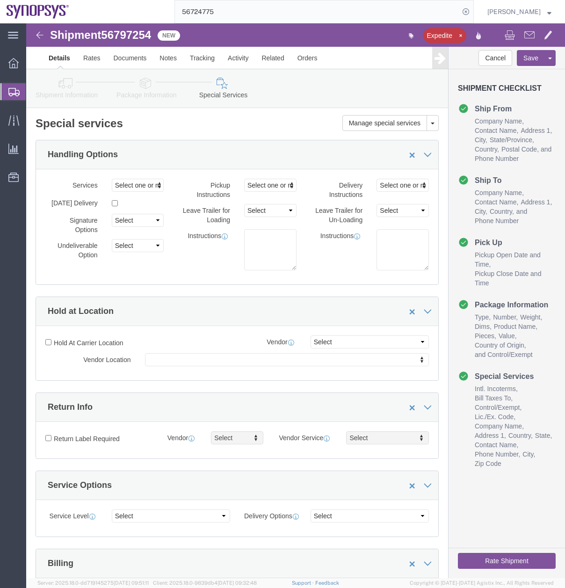
type input "Rafael Chacon"
click button "Rate Shipment"
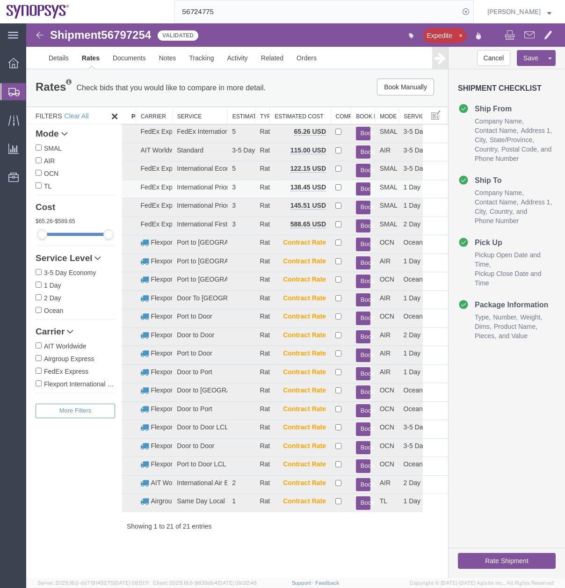
click at [364, 183] on button "Book" at bounding box center [363, 189] width 15 height 14
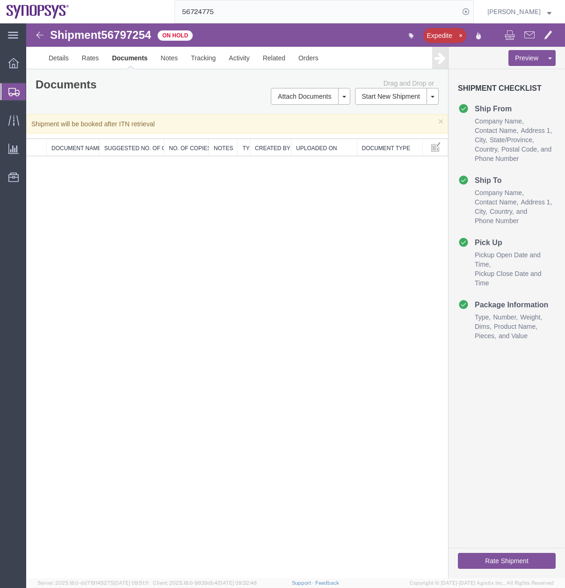
drag, startPoint x: 234, startPoint y: 37, endPoint x: 117, endPoint y: 38, distance: 117.0
click at [9, 90] on icon at bounding box center [13, 92] width 11 height 8
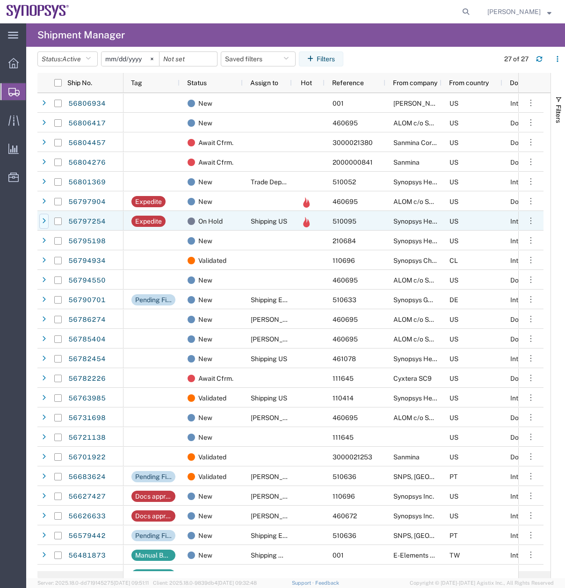
click at [41, 218] on div at bounding box center [43, 221] width 9 height 15
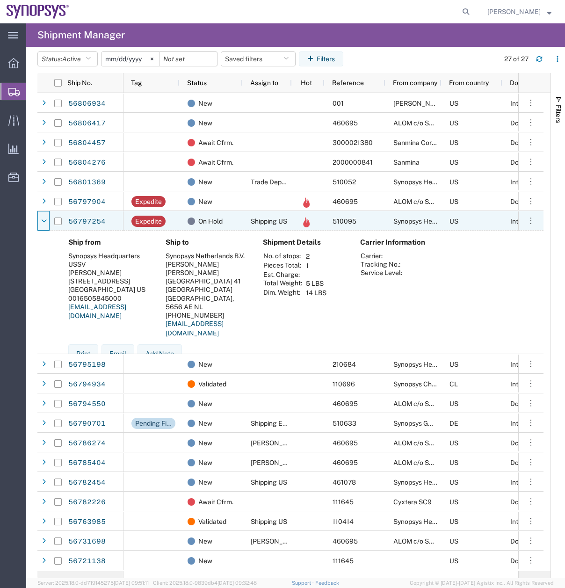
click at [41, 218] on icon at bounding box center [44, 221] width 6 height 7
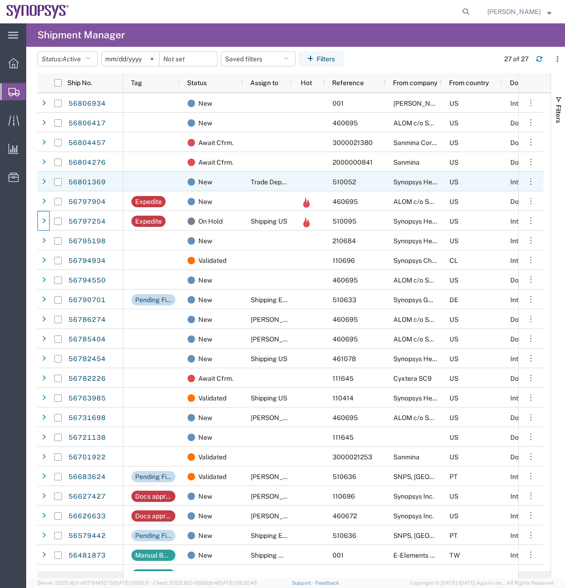
click at [46, 179] on div at bounding box center [43, 182] width 9 height 15
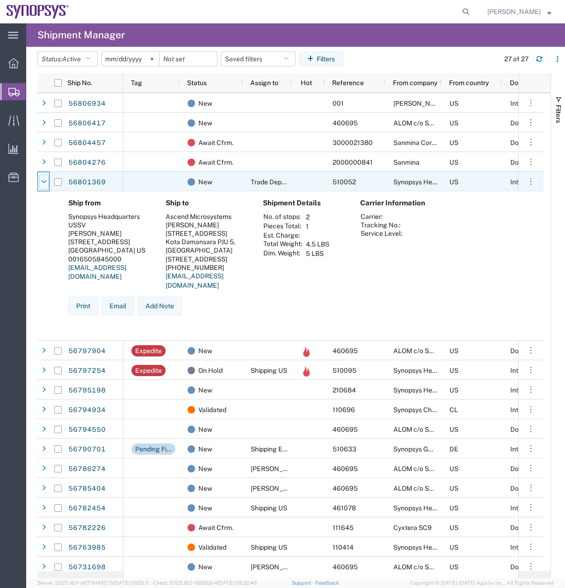
click at [46, 179] on icon at bounding box center [44, 182] width 6 height 7
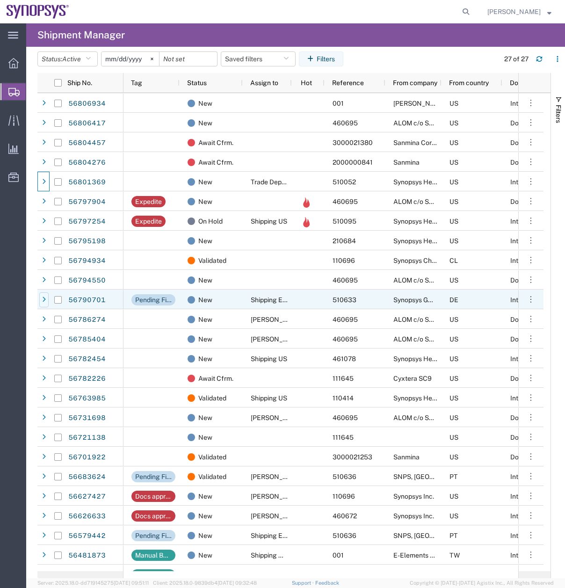
click at [44, 297] on icon at bounding box center [44, 300] width 4 height 7
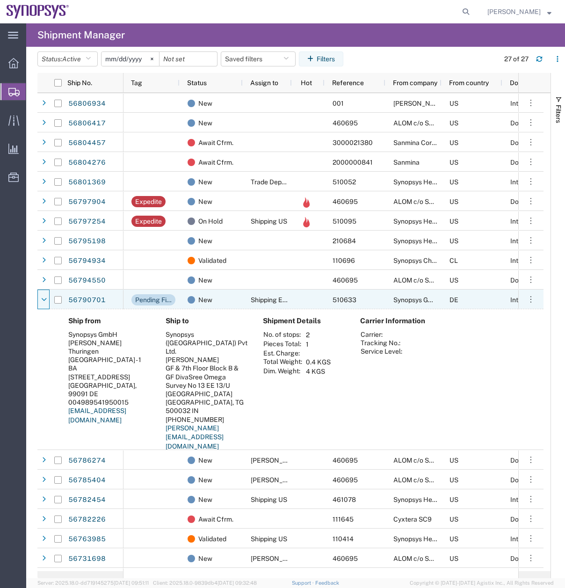
click at [44, 297] on icon at bounding box center [44, 300] width 6 height 7
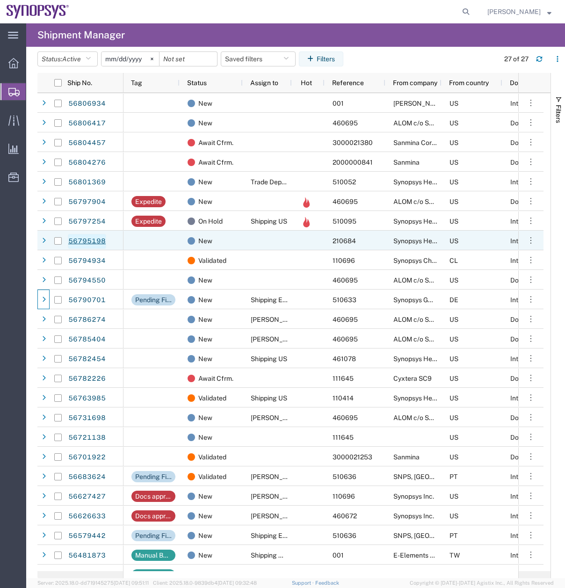
click at [80, 241] on link "56795198" at bounding box center [87, 241] width 38 height 15
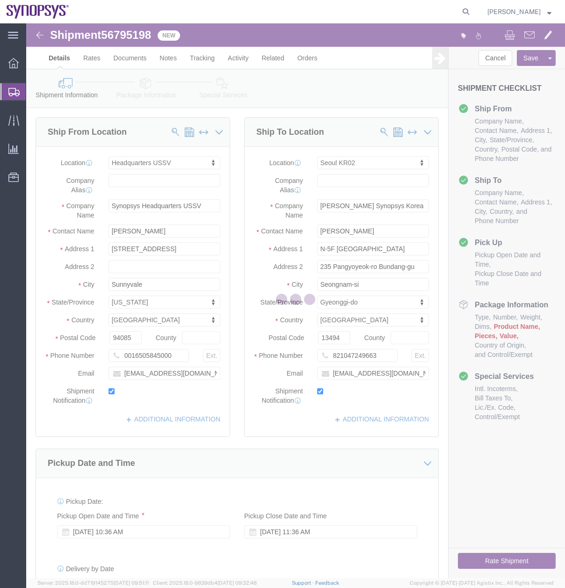
select select "63204"
select select "63142"
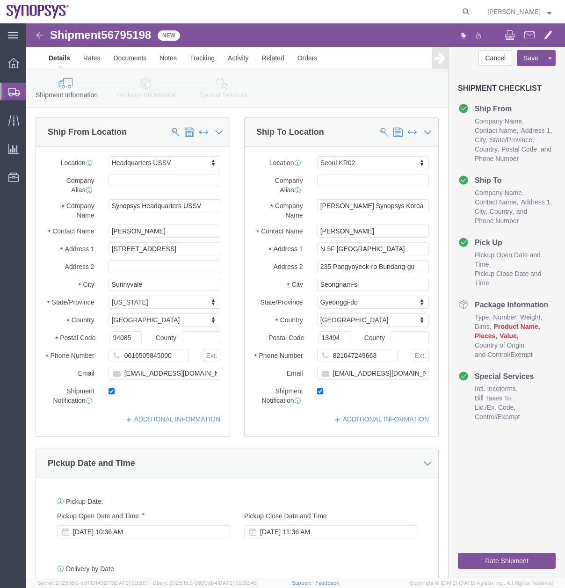
click icon
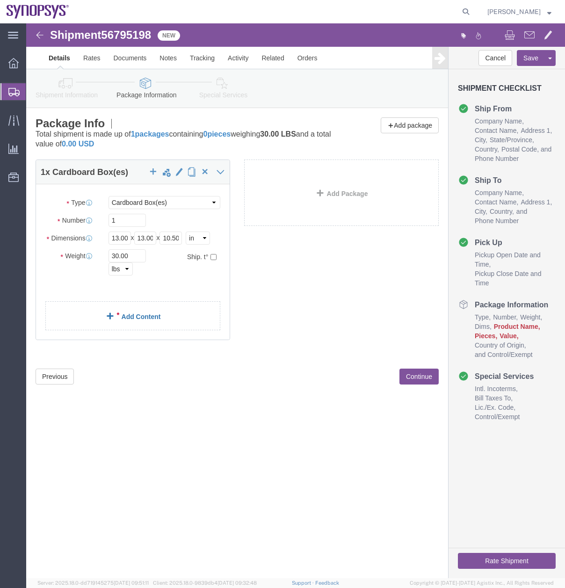
click link "Add Content"
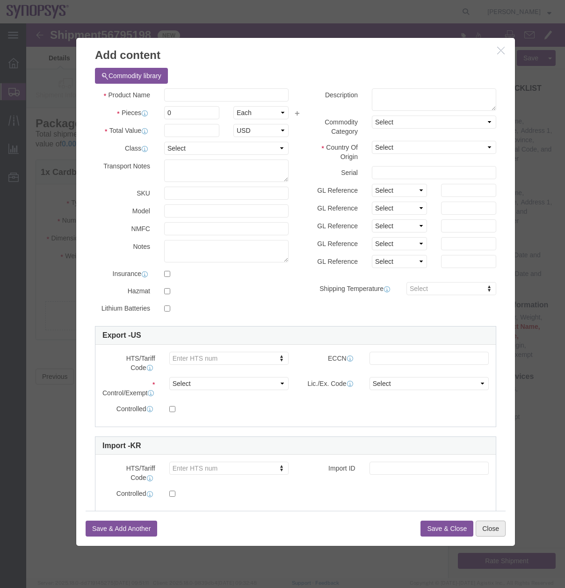
click button "Close"
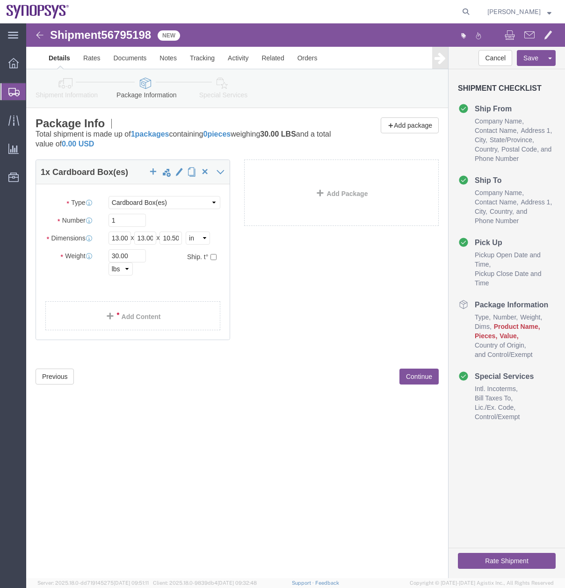
click icon
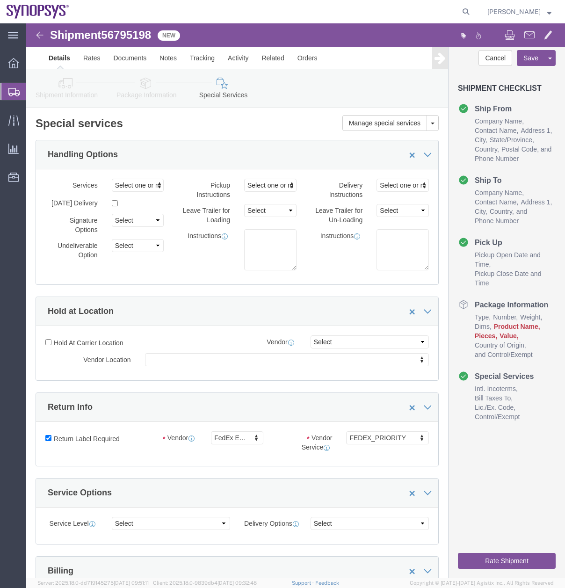
click icon
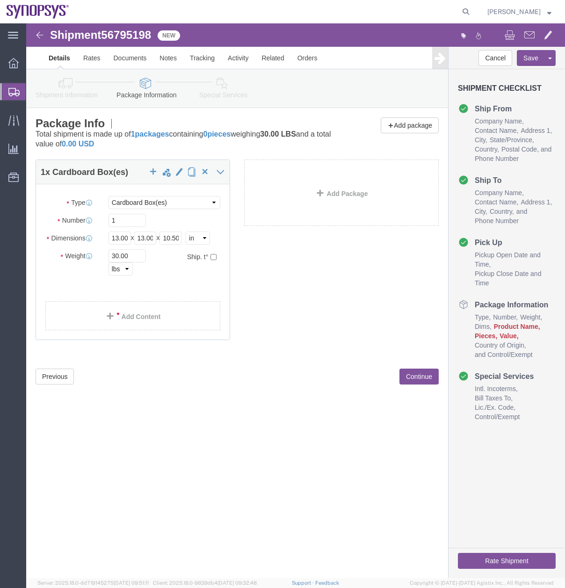
click icon
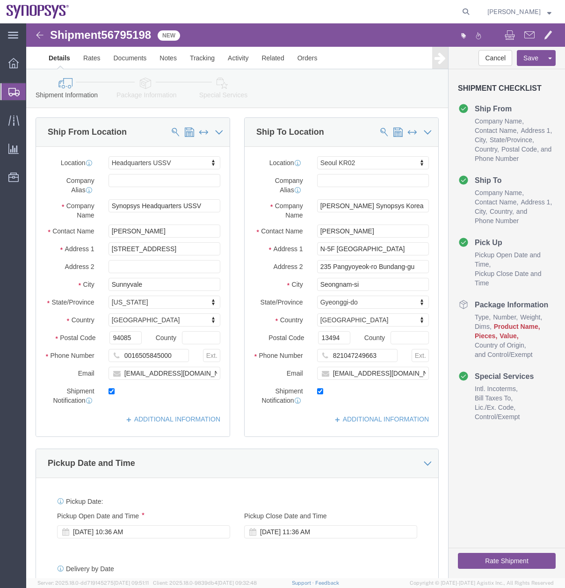
click at [13, 89] on icon at bounding box center [13, 92] width 11 height 8
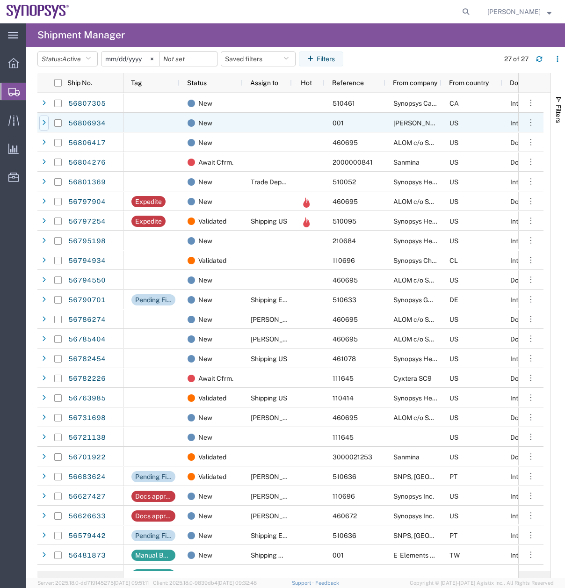
click at [39, 121] on div at bounding box center [43, 123] width 9 height 15
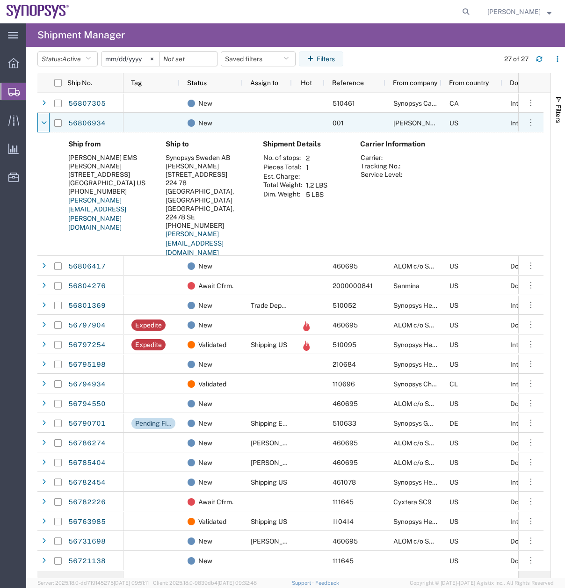
click at [39, 121] on div at bounding box center [43, 123] width 9 height 15
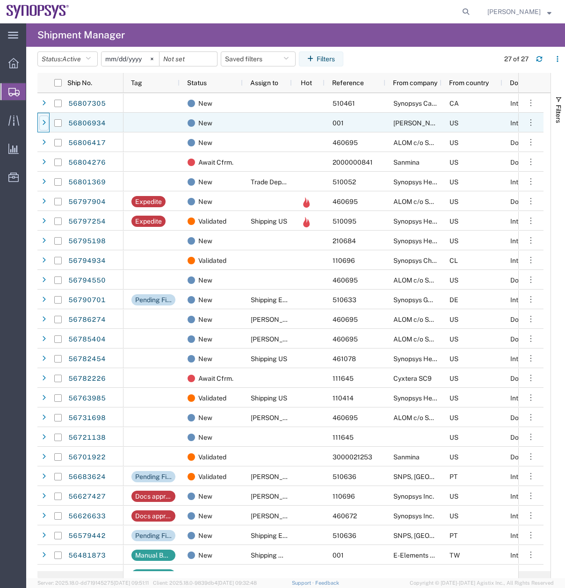
click at [39, 121] on div at bounding box center [43, 123] width 9 height 15
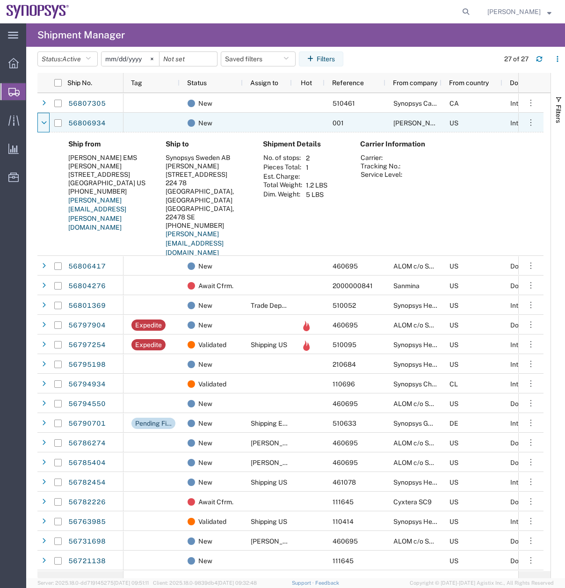
click at [39, 121] on div at bounding box center [43, 123] width 9 height 15
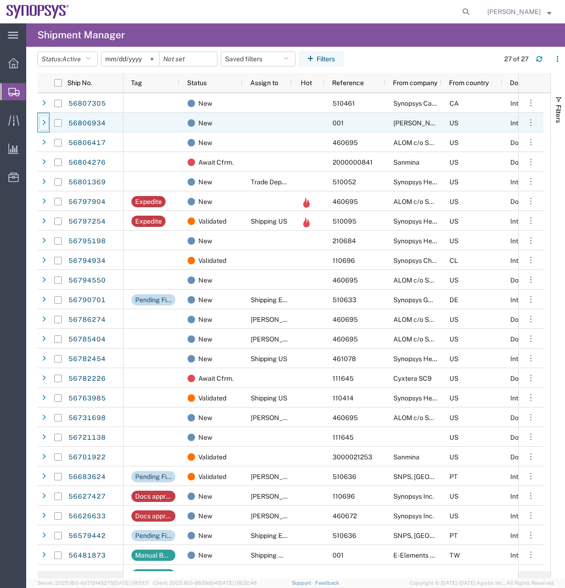
click at [39, 121] on div at bounding box center [43, 123] width 9 height 15
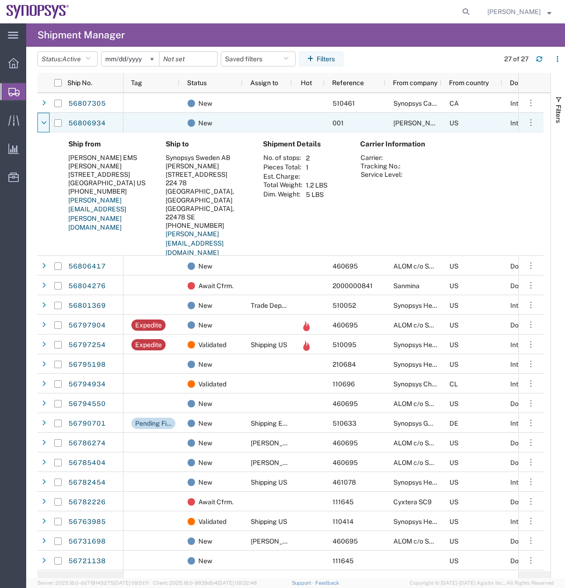
click at [39, 121] on div at bounding box center [43, 123] width 9 height 15
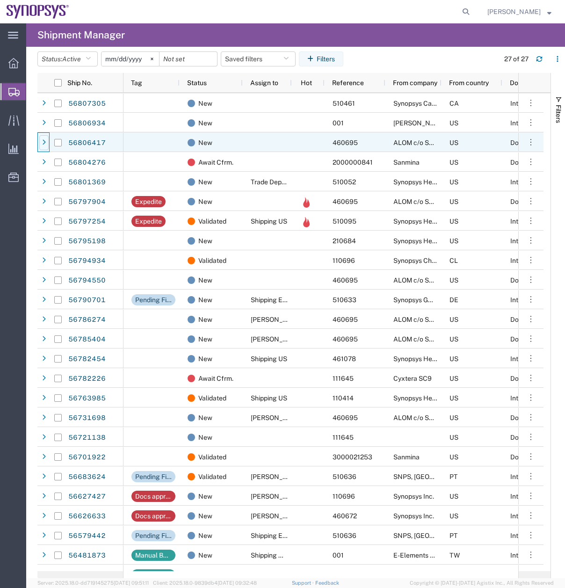
click at [44, 145] on icon at bounding box center [44, 142] width 4 height 7
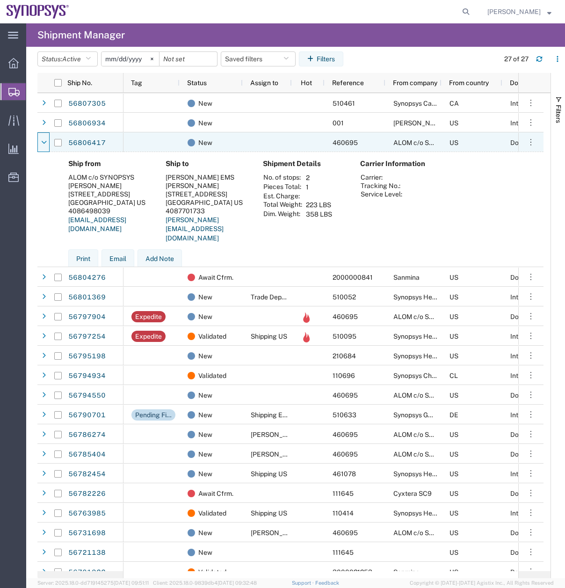
click at [44, 145] on icon at bounding box center [44, 142] width 6 height 7
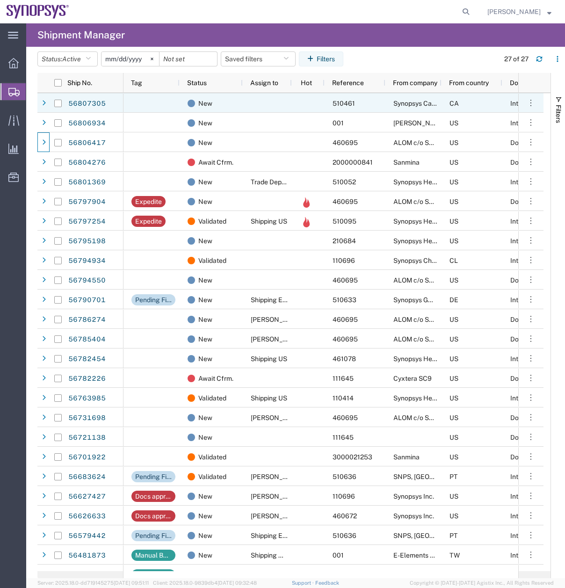
click at [48, 94] on div "56807305" at bounding box center [80, 103] width 86 height 20
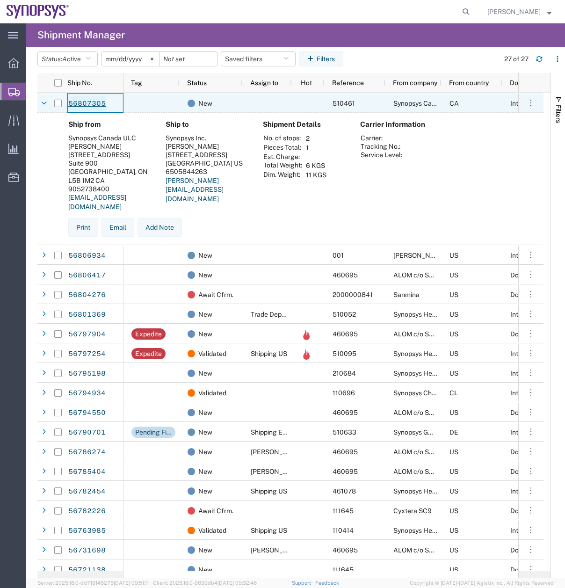
click at [84, 105] on link "56807305" at bounding box center [87, 103] width 38 height 15
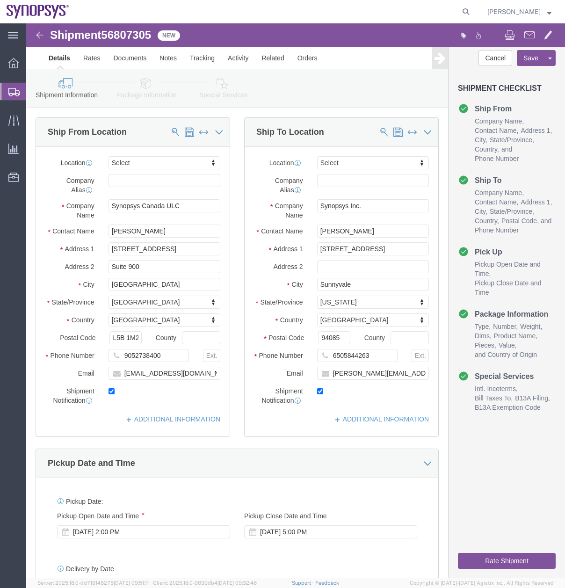
select select
click link "Documents"
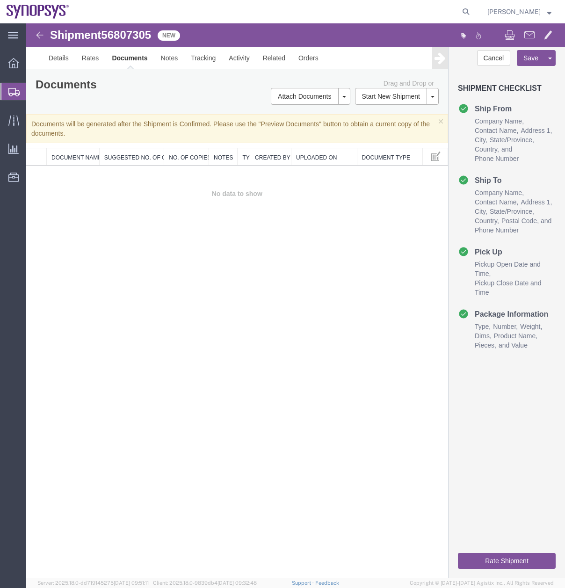
click at [13, 90] on icon at bounding box center [13, 92] width 11 height 8
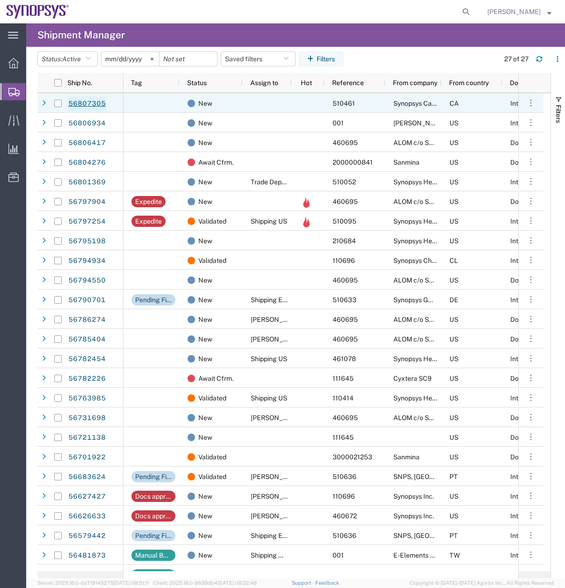
click at [85, 102] on link "56807305" at bounding box center [87, 103] width 38 height 15
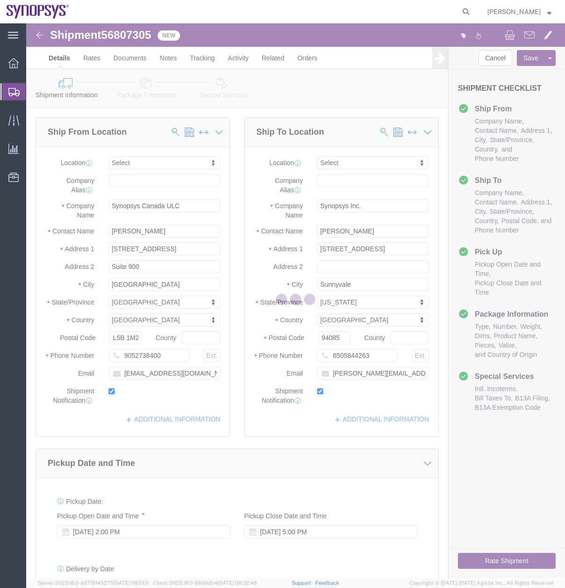
select select
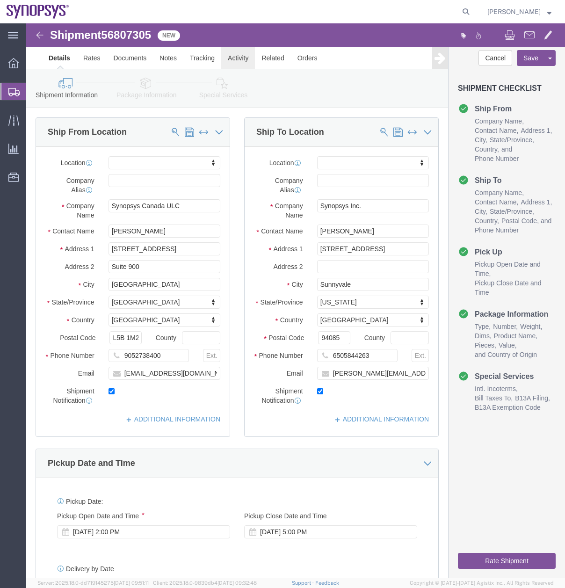
click link "Activity"
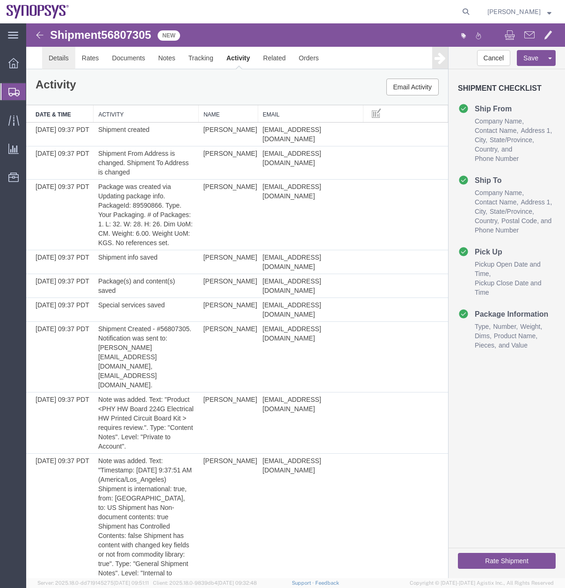
click at [59, 60] on link "Details" at bounding box center [58, 58] width 33 height 22
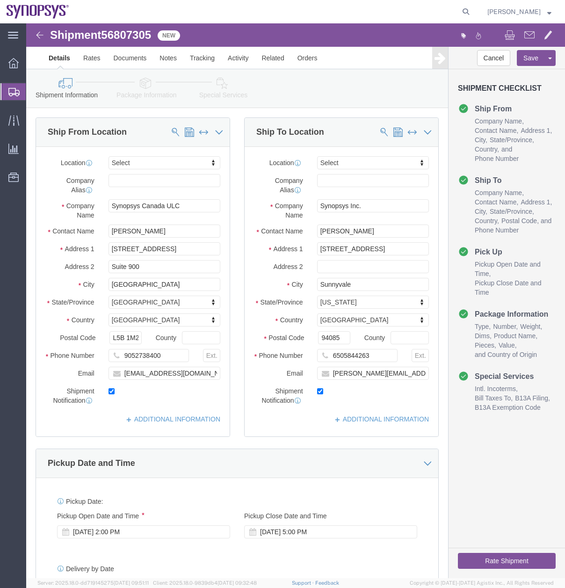
click link "Package Information"
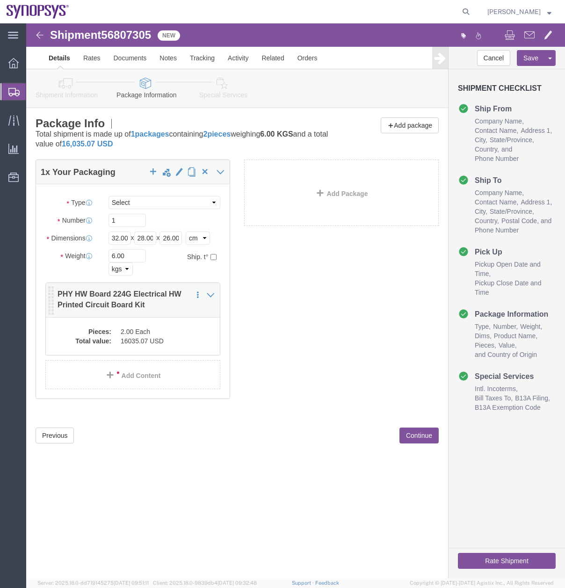
click dd "16035.07 USD"
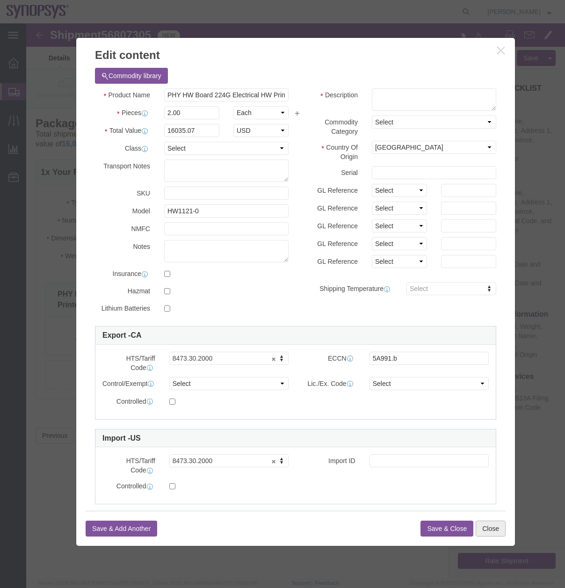
click button "Close"
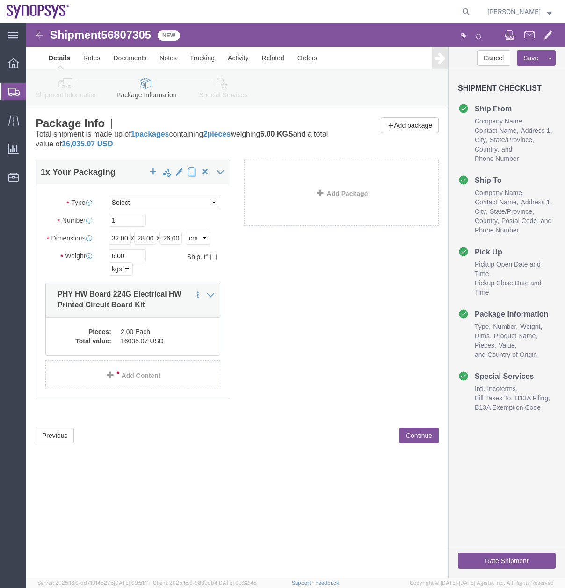
click icon
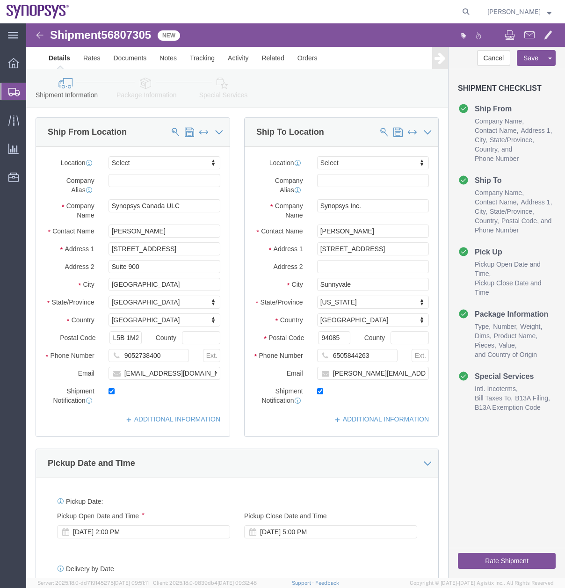
click at [11, 93] on icon at bounding box center [13, 92] width 11 height 8
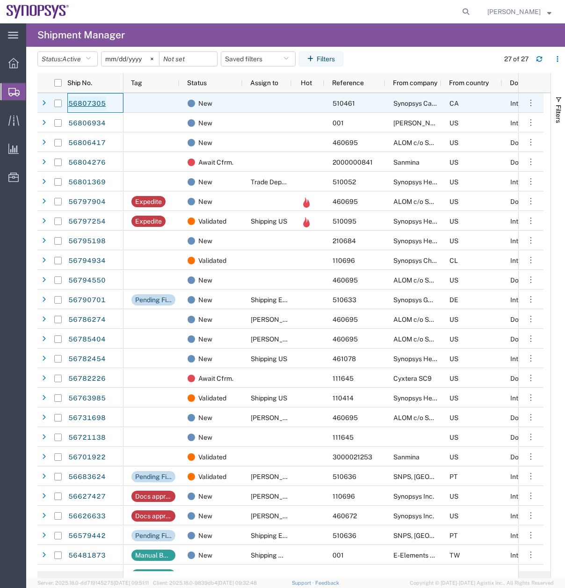
click at [85, 99] on link "56807305" at bounding box center [87, 103] width 38 height 15
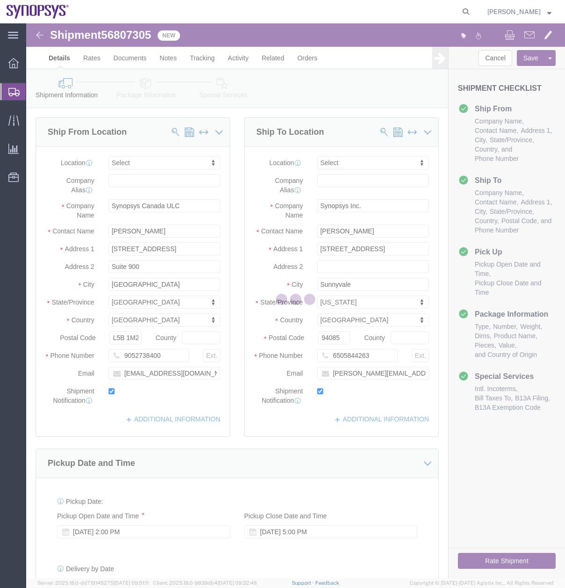
click at [6, 95] on div at bounding box center [13, 91] width 26 height 17
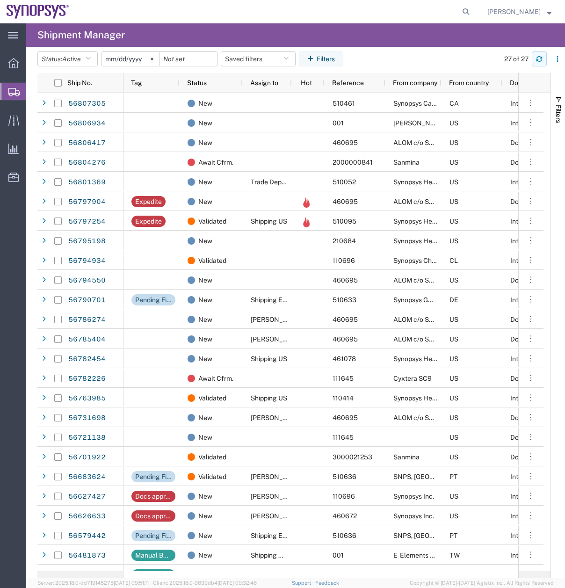
click at [541, 61] on icon "button" at bounding box center [540, 60] width 6 height 2
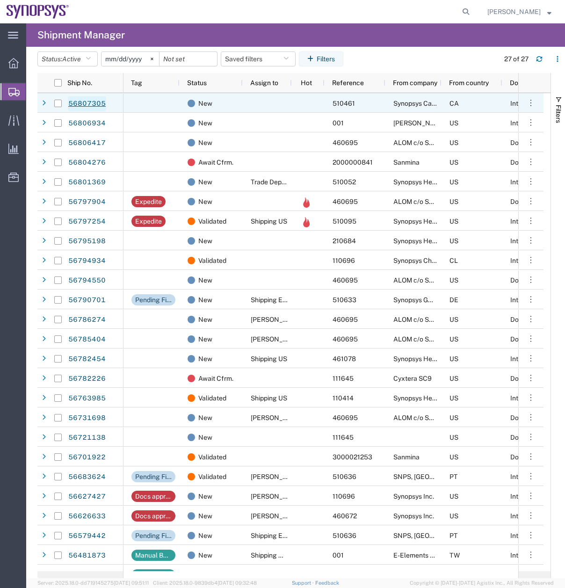
click at [83, 99] on link "56807305" at bounding box center [87, 103] width 38 height 15
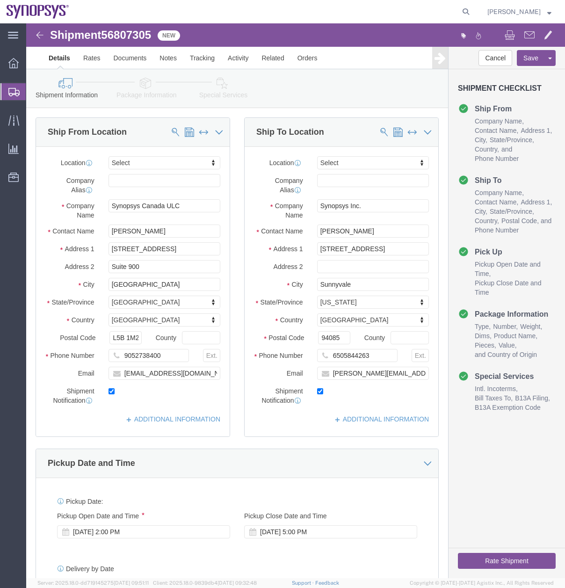
select select
click link "Assign To"
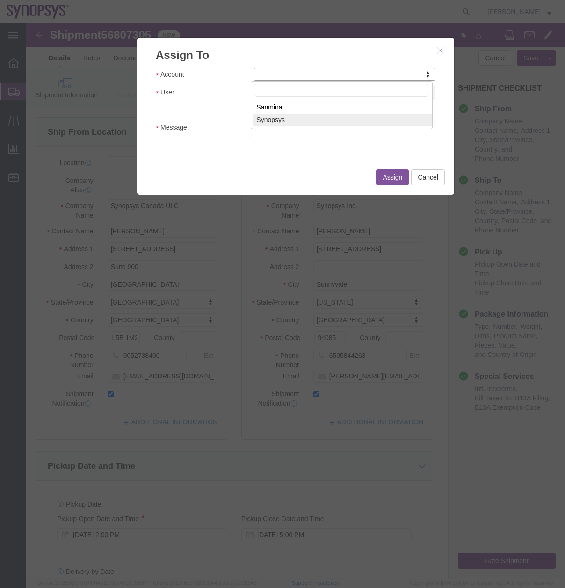
select select "117156"
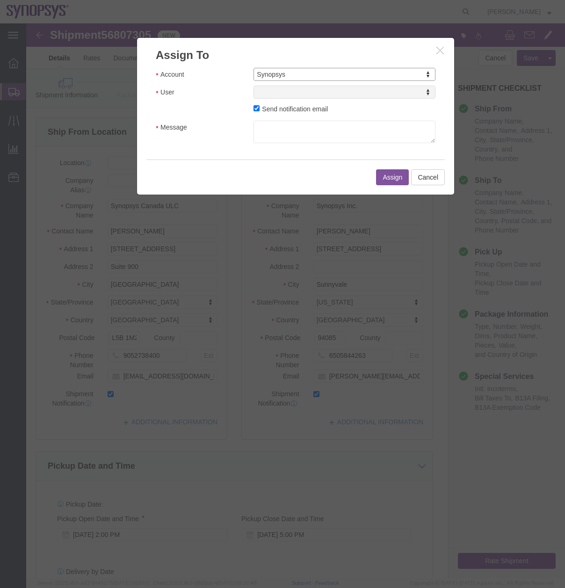
select select
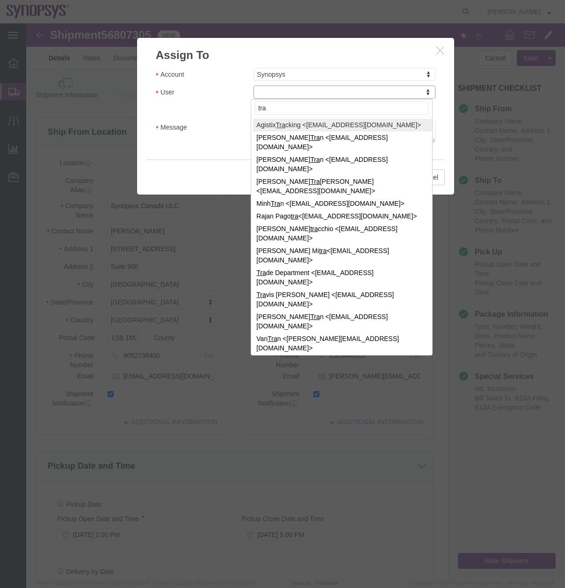
type input "trad"
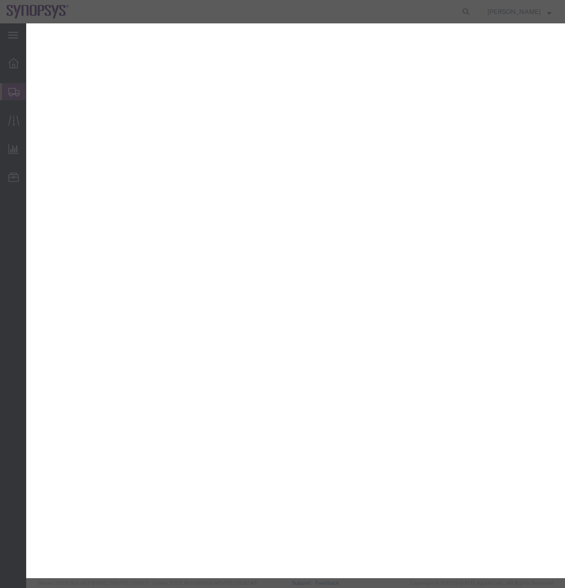
select select
select select "117156"
select select
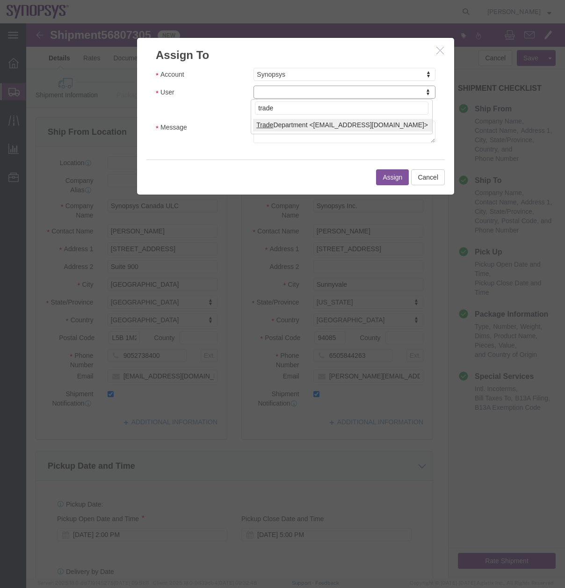
type input "trade"
select select "112062"
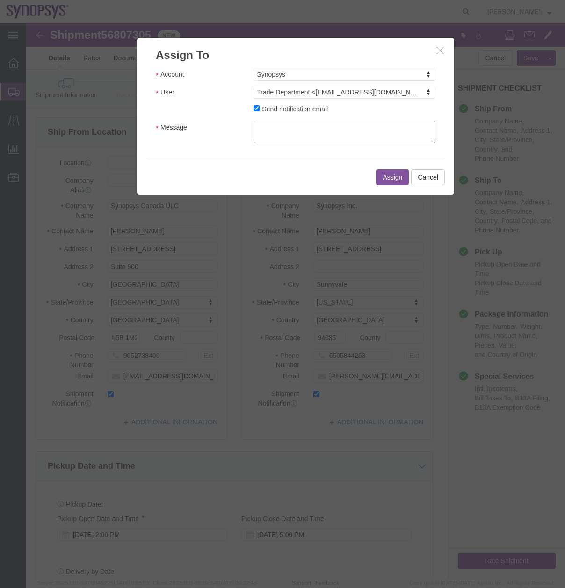
click textarea "Message"
type textarea "Please review this shipment"
click button "Assign"
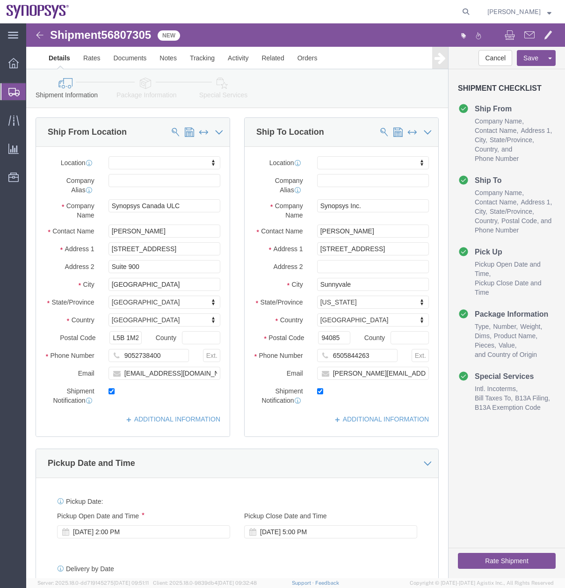
click at [8, 93] on icon at bounding box center [13, 92] width 11 height 8
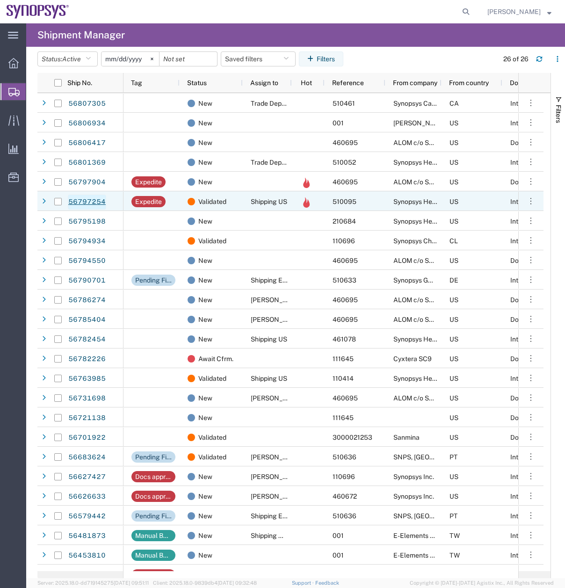
click at [103, 205] on link "56797254" at bounding box center [87, 202] width 38 height 15
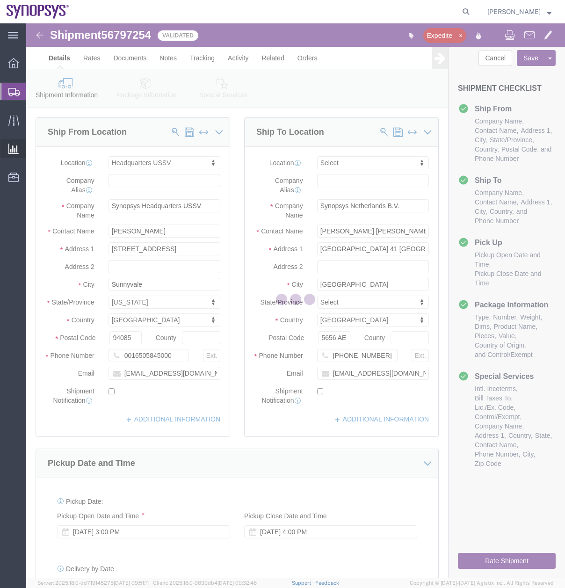
select select "63204"
select select
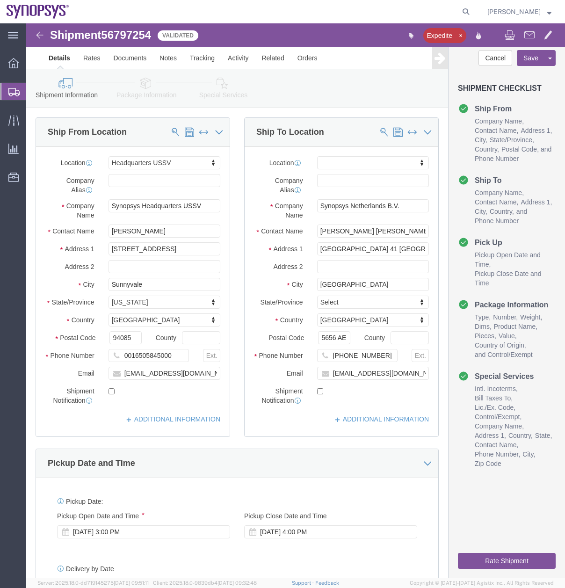
click link "Special Services"
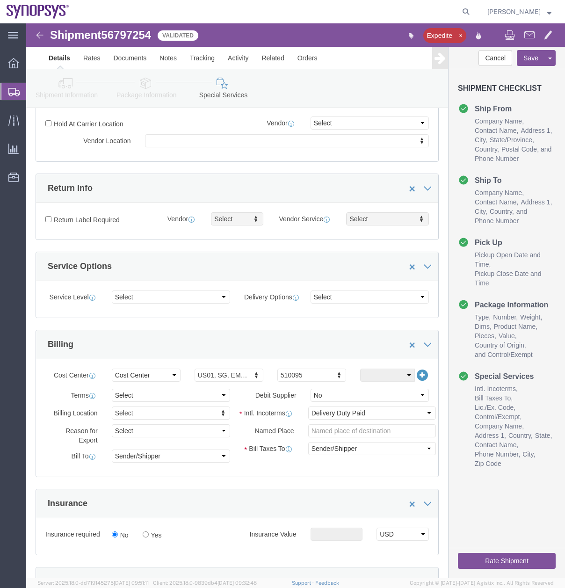
scroll to position [213, 0]
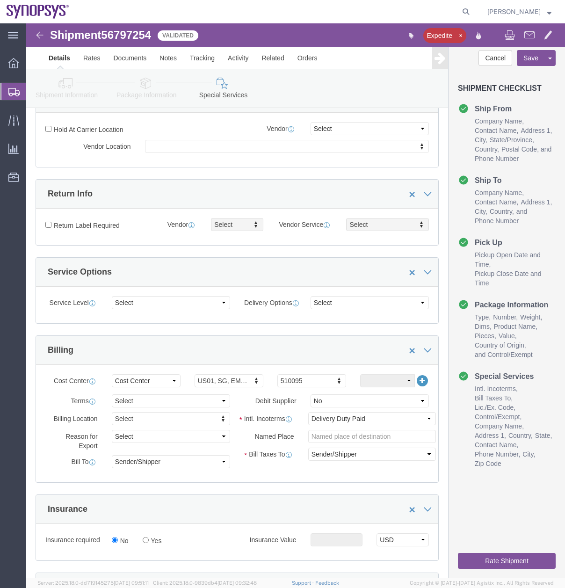
click button "Rate Shipment"
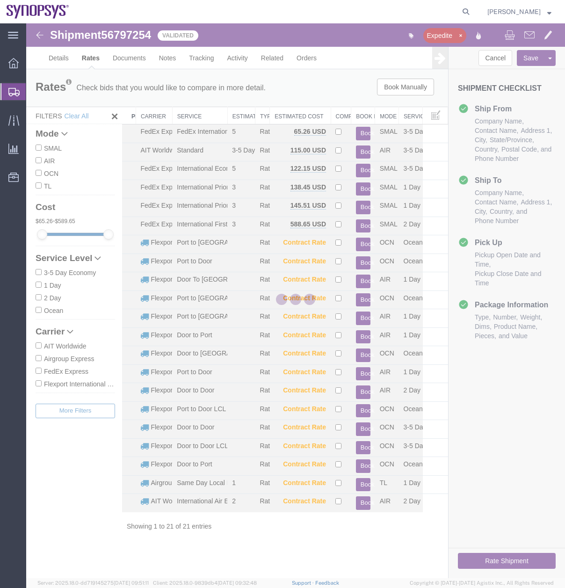
scroll to position [0, 0]
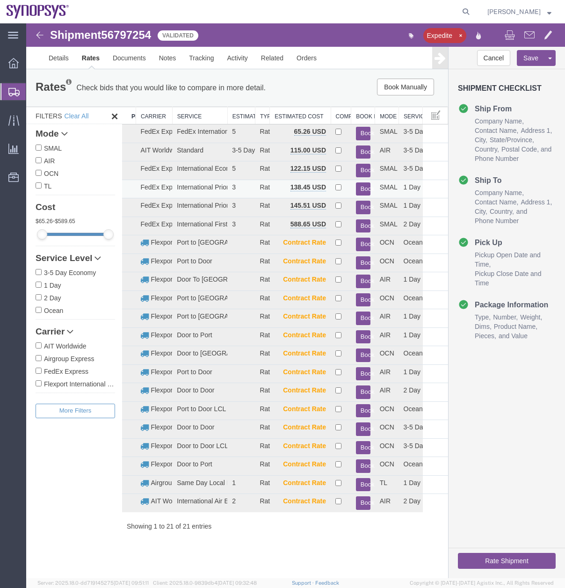
click at [364, 186] on button "Book" at bounding box center [363, 189] width 15 height 14
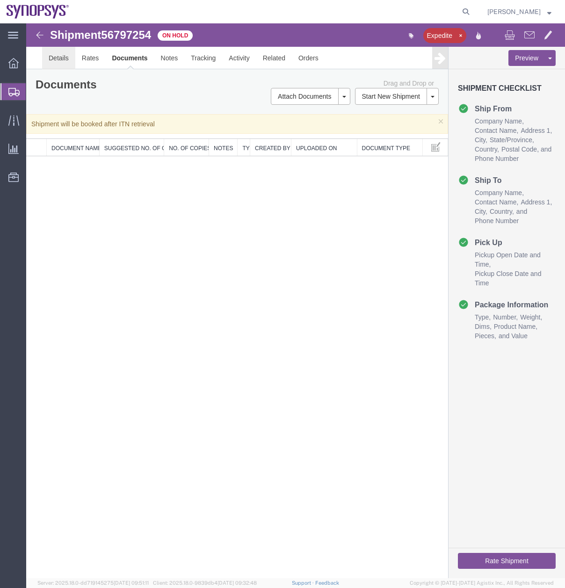
click at [66, 59] on link "Details" at bounding box center [58, 58] width 33 height 22
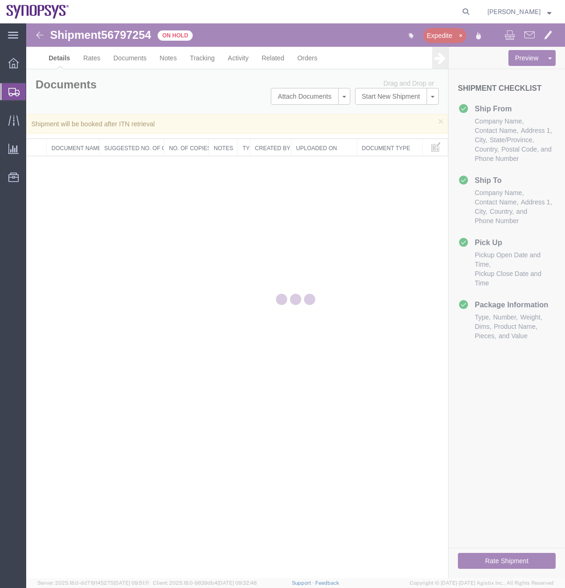
select select "63204"
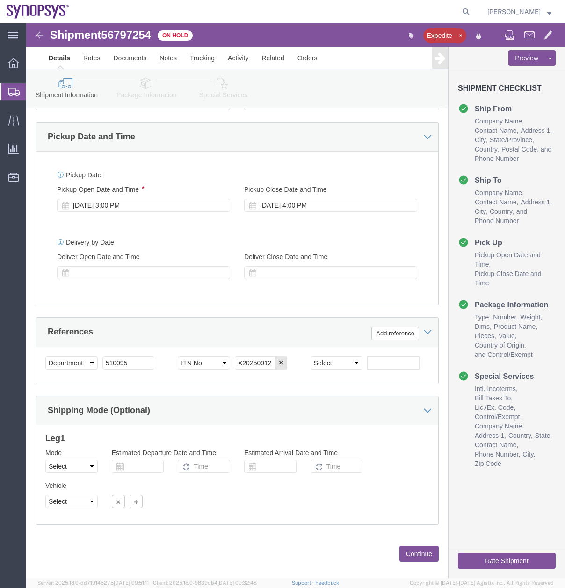
scroll to position [342, 0]
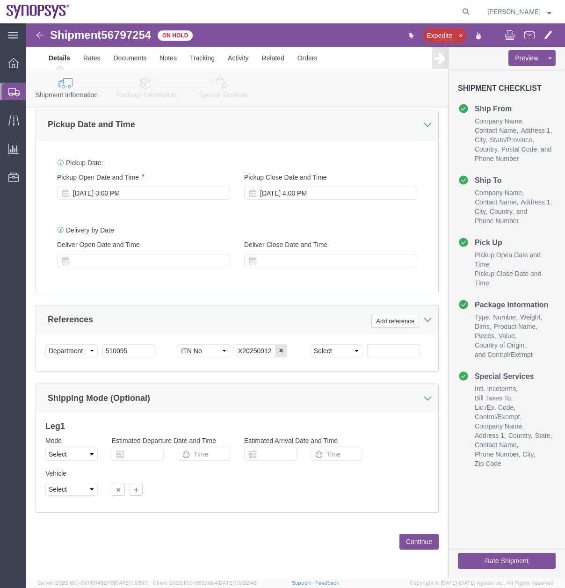
click link "Special Services"
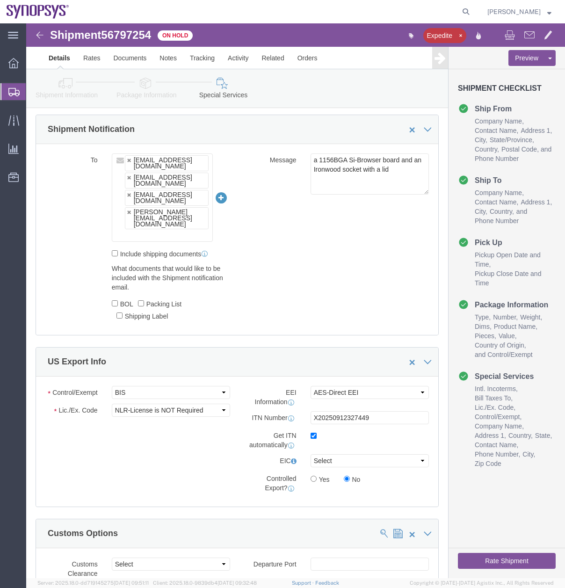
scroll to position [651, 0]
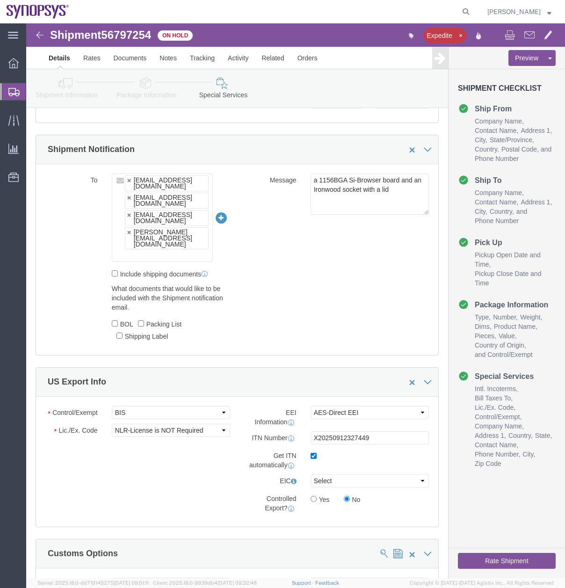
click label
click input "checkbox"
checkbox input "false"
click button "Rate Shipment"
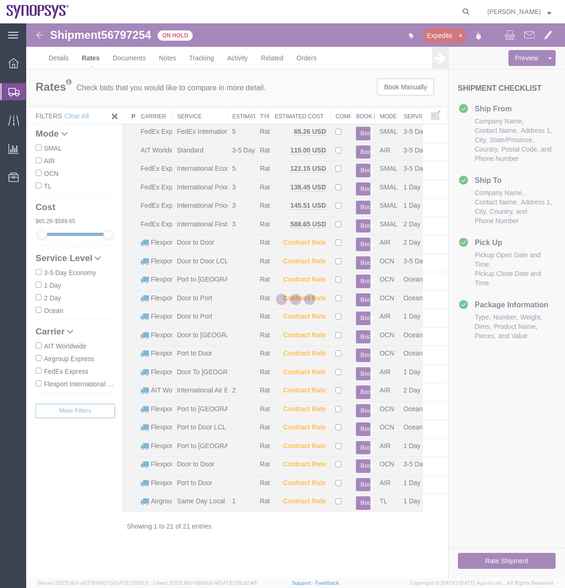
scroll to position [0, 0]
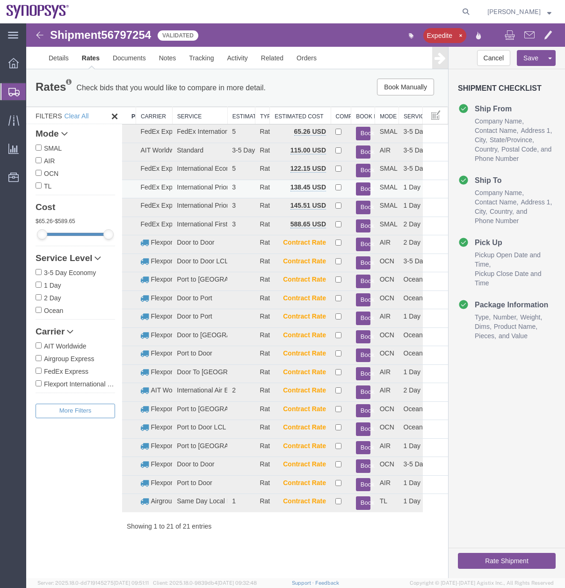
click at [366, 188] on button "Book" at bounding box center [363, 189] width 15 height 14
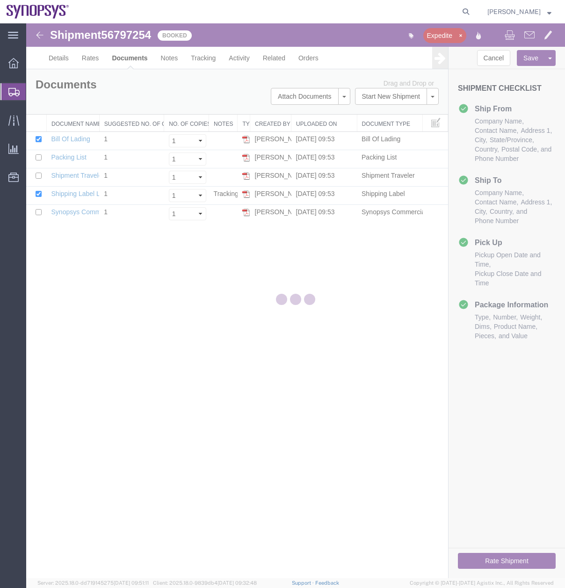
drag, startPoint x: 240, startPoint y: 419, endPoint x: 214, endPoint y: 395, distance: 35.1
click at [214, 395] on div "Shipment 56797254 5 of 5 Booked Expedite Details Rates Documents Notes Tracking…" at bounding box center [295, 300] width 539 height 555
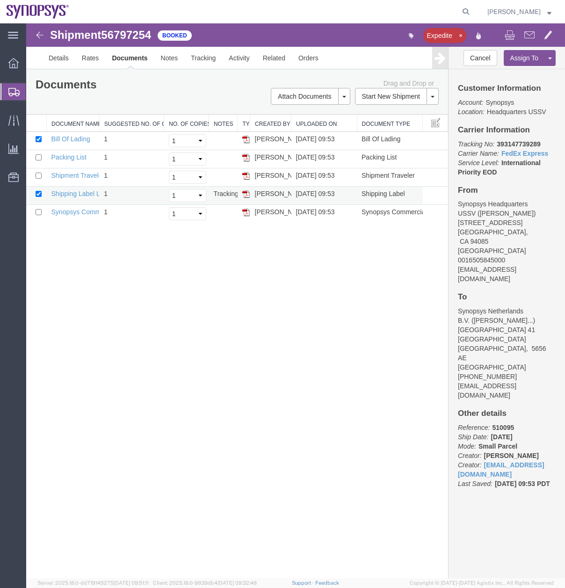
click at [245, 195] on img at bounding box center [245, 193] width 7 height 7
click at [245, 211] on img at bounding box center [245, 212] width 7 height 7
click at [246, 158] on img at bounding box center [245, 157] width 7 height 7
click at [17, 88] on icon at bounding box center [13, 92] width 11 height 8
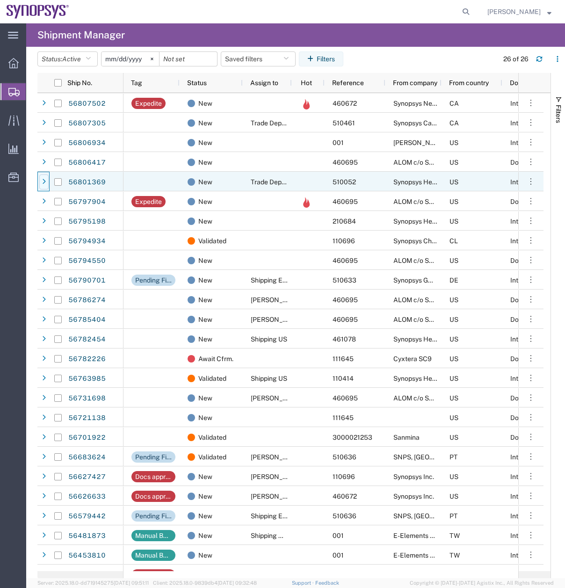
click at [44, 182] on icon at bounding box center [44, 182] width 4 height 7
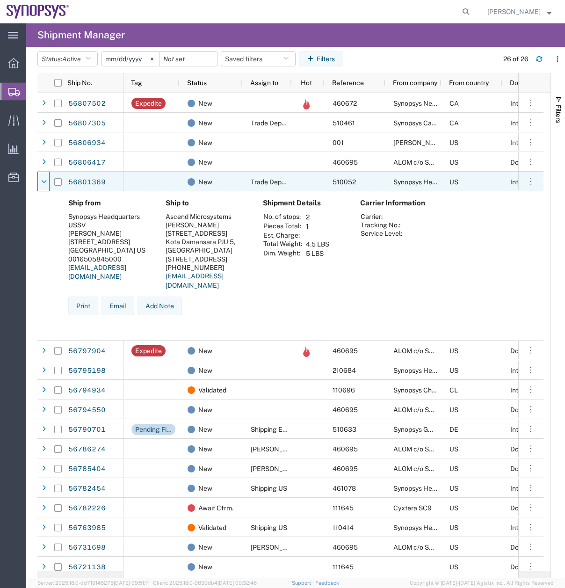
click at [44, 182] on icon at bounding box center [44, 182] width 6 height 7
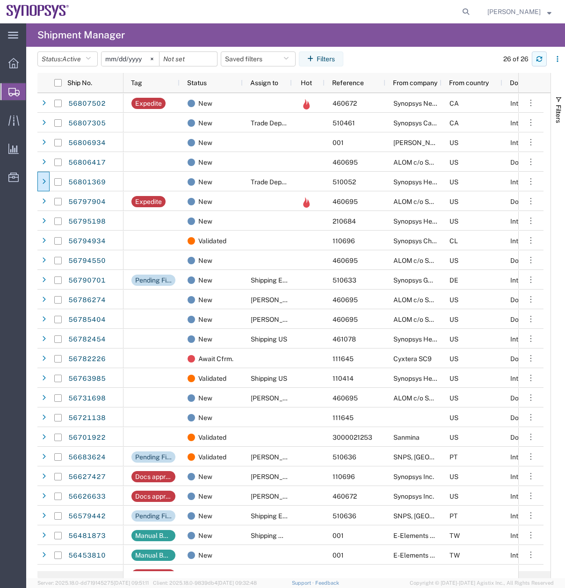
click at [539, 62] on button "button" at bounding box center [539, 58] width 15 height 15
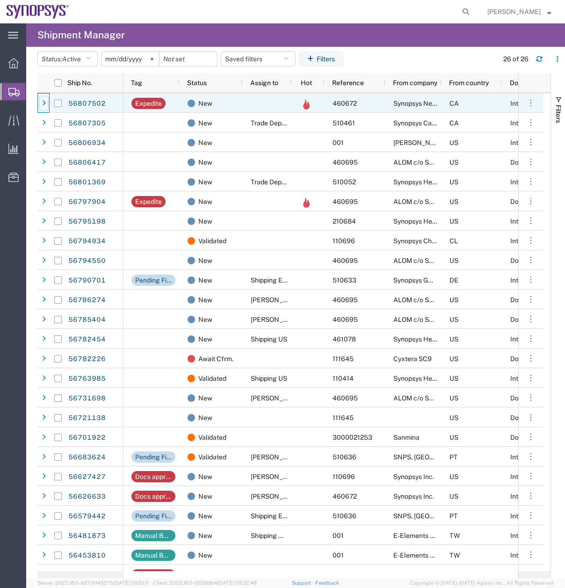
click at [44, 101] on icon at bounding box center [44, 103] width 4 height 7
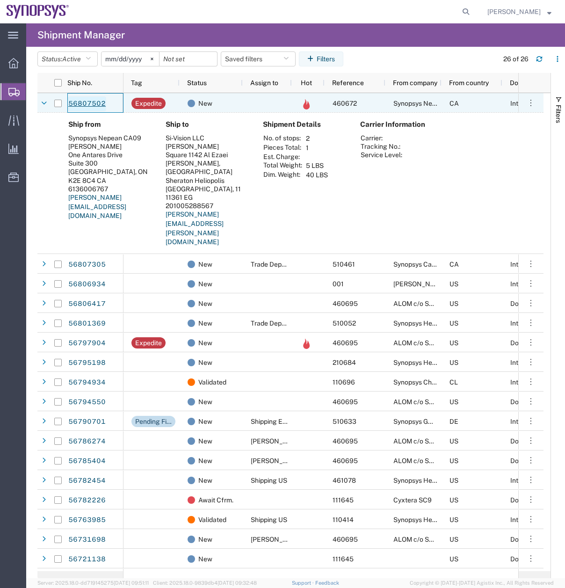
click at [91, 103] on link "56807502" at bounding box center [87, 103] width 38 height 15
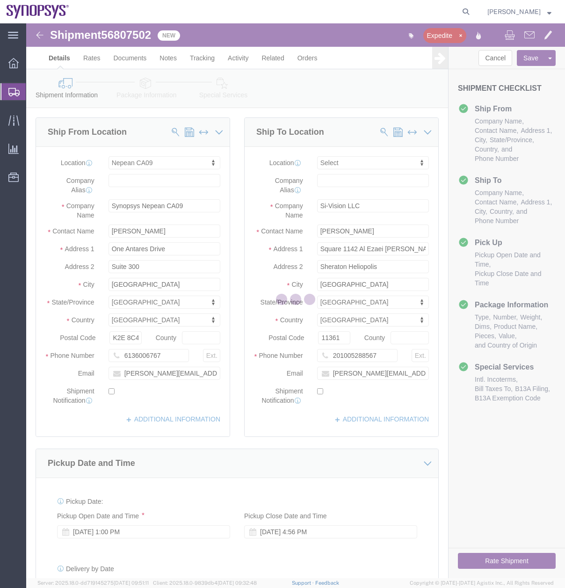
select select "63079"
select select
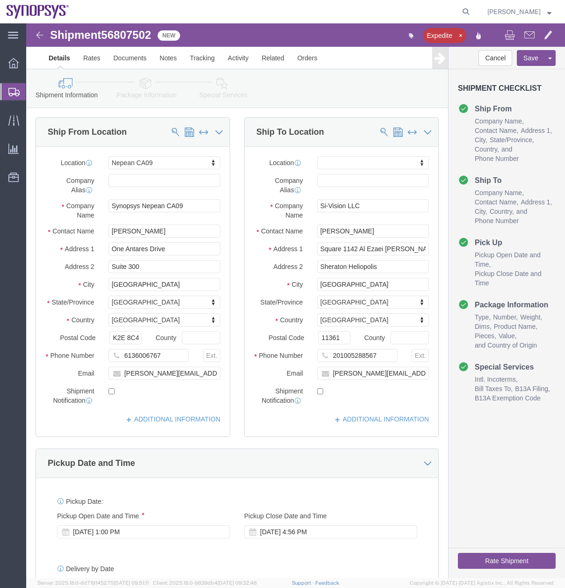
click link "Package Information"
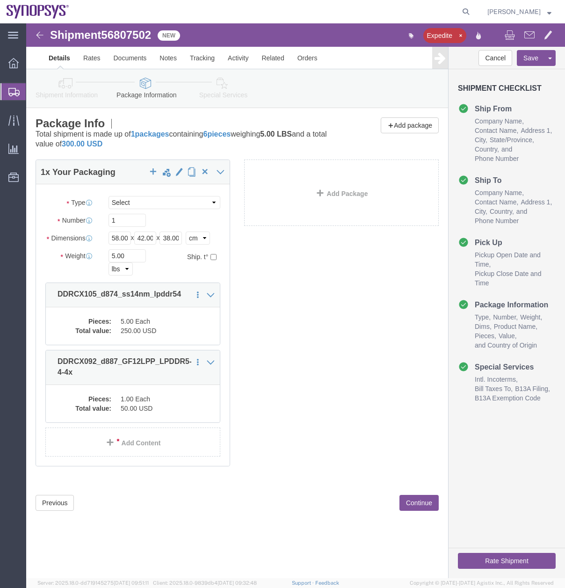
click link "Special Services"
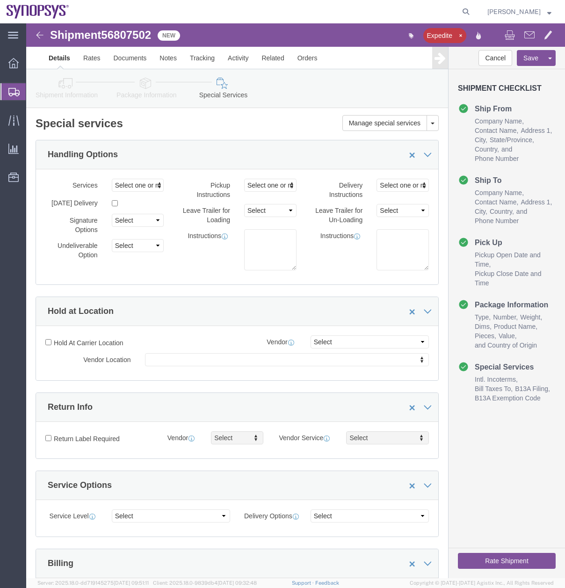
click icon
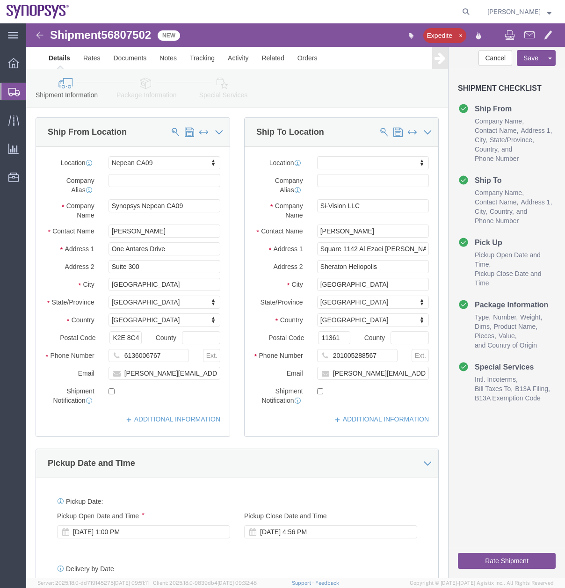
click at [11, 88] on icon at bounding box center [13, 92] width 11 height 8
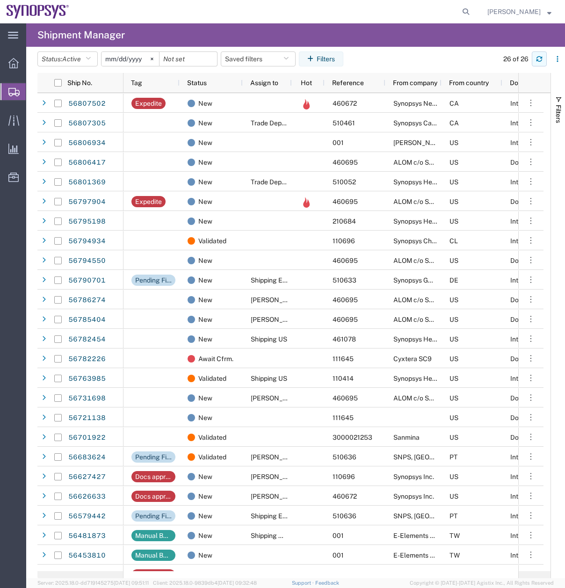
click at [538, 54] on button "button" at bounding box center [539, 58] width 15 height 15
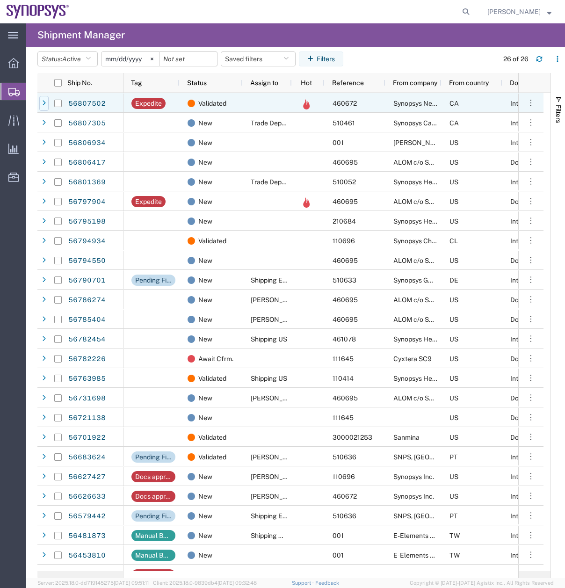
click at [41, 103] on div at bounding box center [43, 103] width 9 height 15
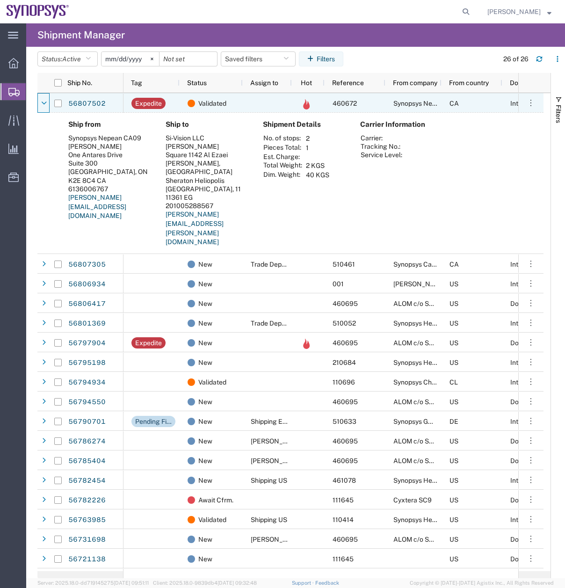
click at [41, 103] on icon at bounding box center [44, 103] width 6 height 7
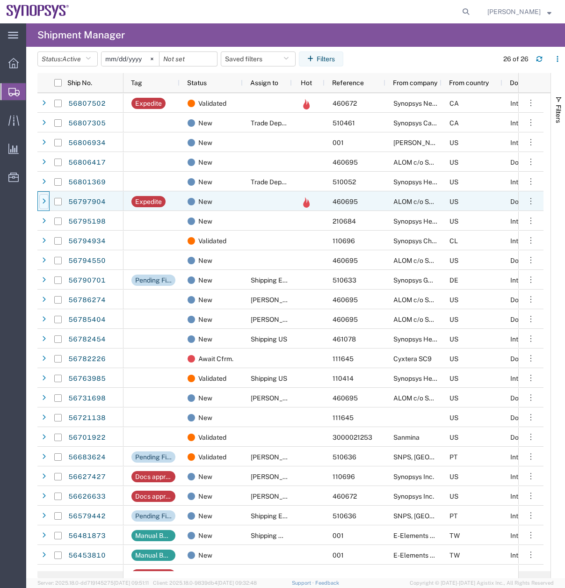
click at [47, 197] on div at bounding box center [43, 201] width 9 height 15
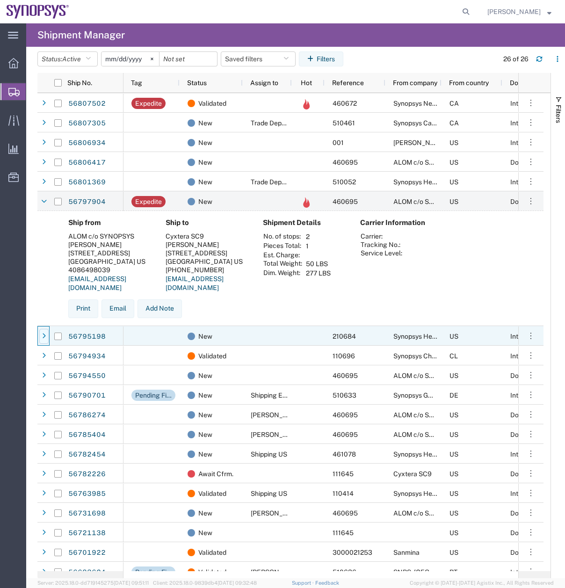
click at [46, 339] on div at bounding box center [43, 336] width 9 height 15
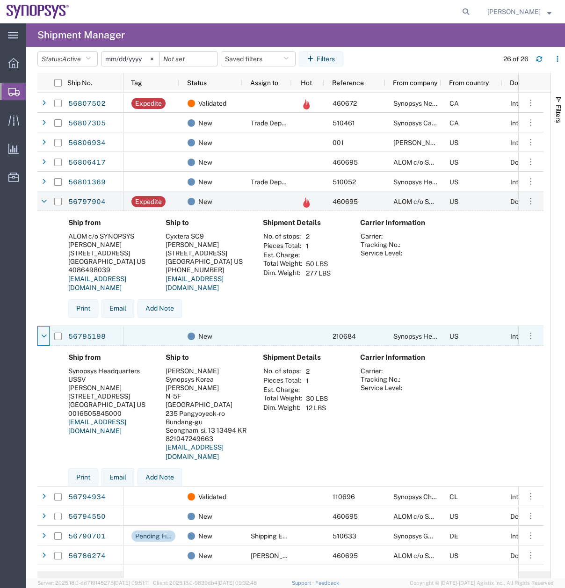
click at [46, 339] on icon at bounding box center [44, 336] width 6 height 7
